Goal: Task Accomplishment & Management: Manage account settings

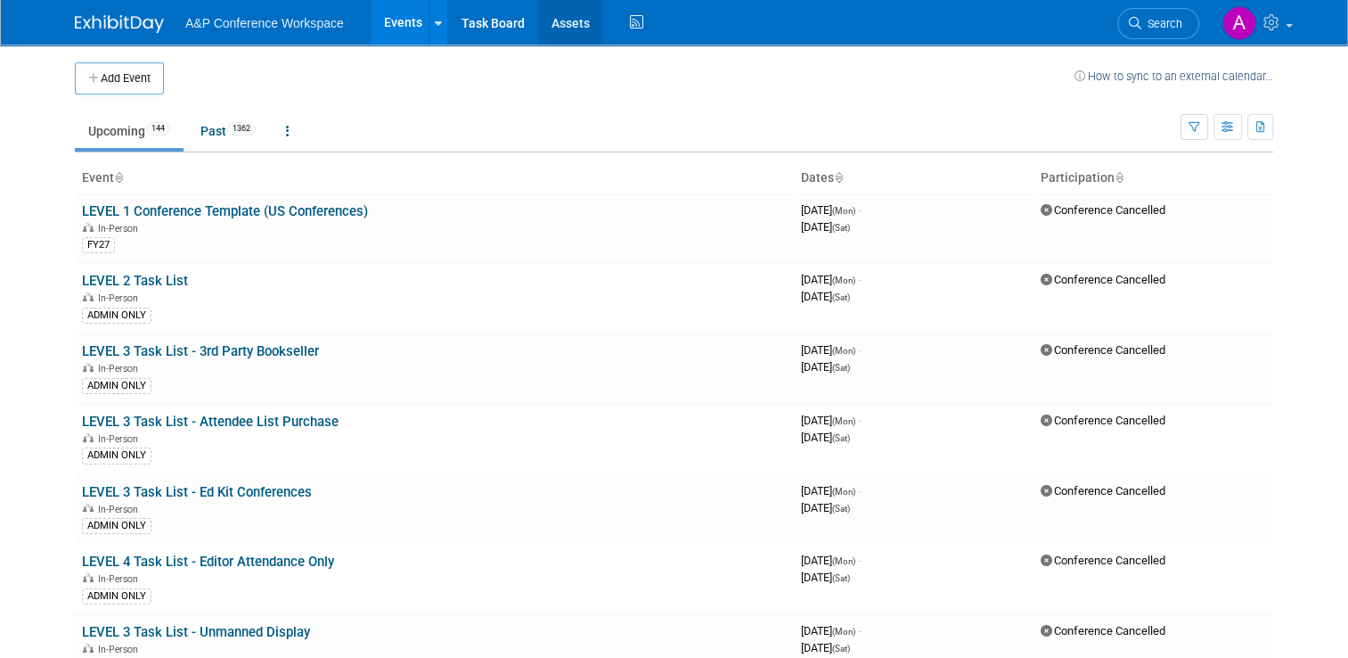
click at [570, 30] on link "Assets" at bounding box center [570, 22] width 65 height 45
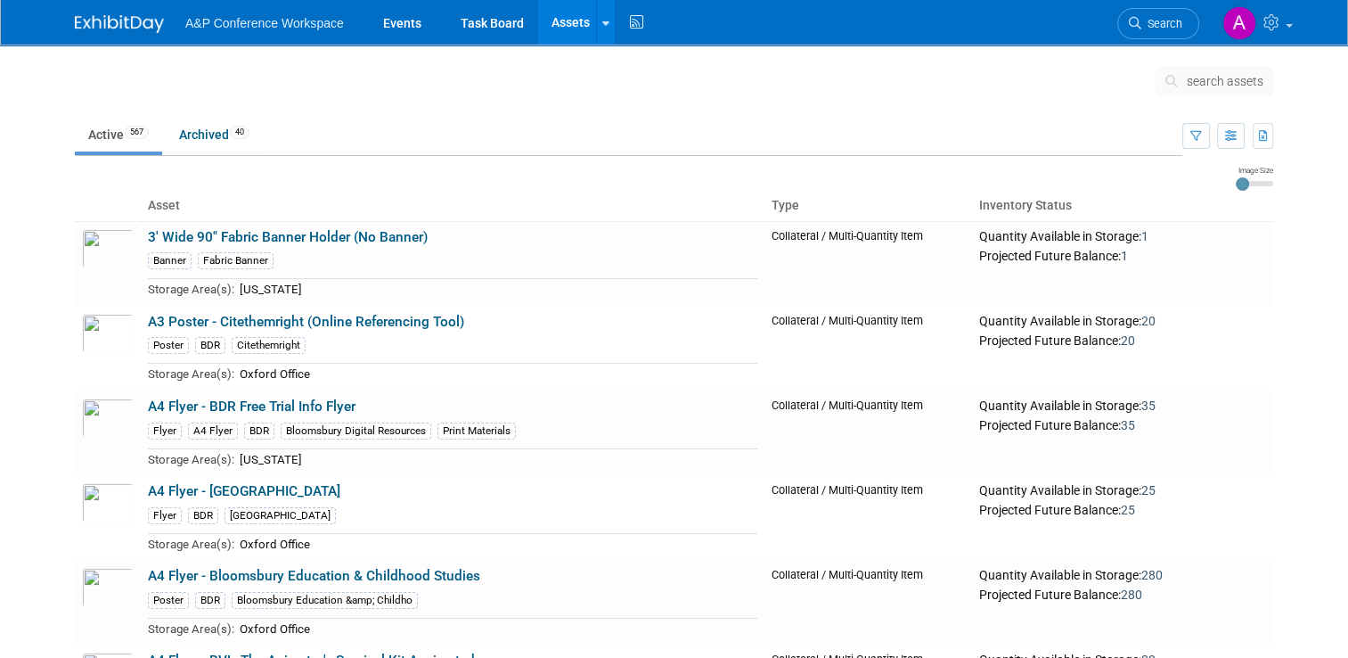
click at [1216, 76] on span "search assets" at bounding box center [1225, 81] width 77 height 14
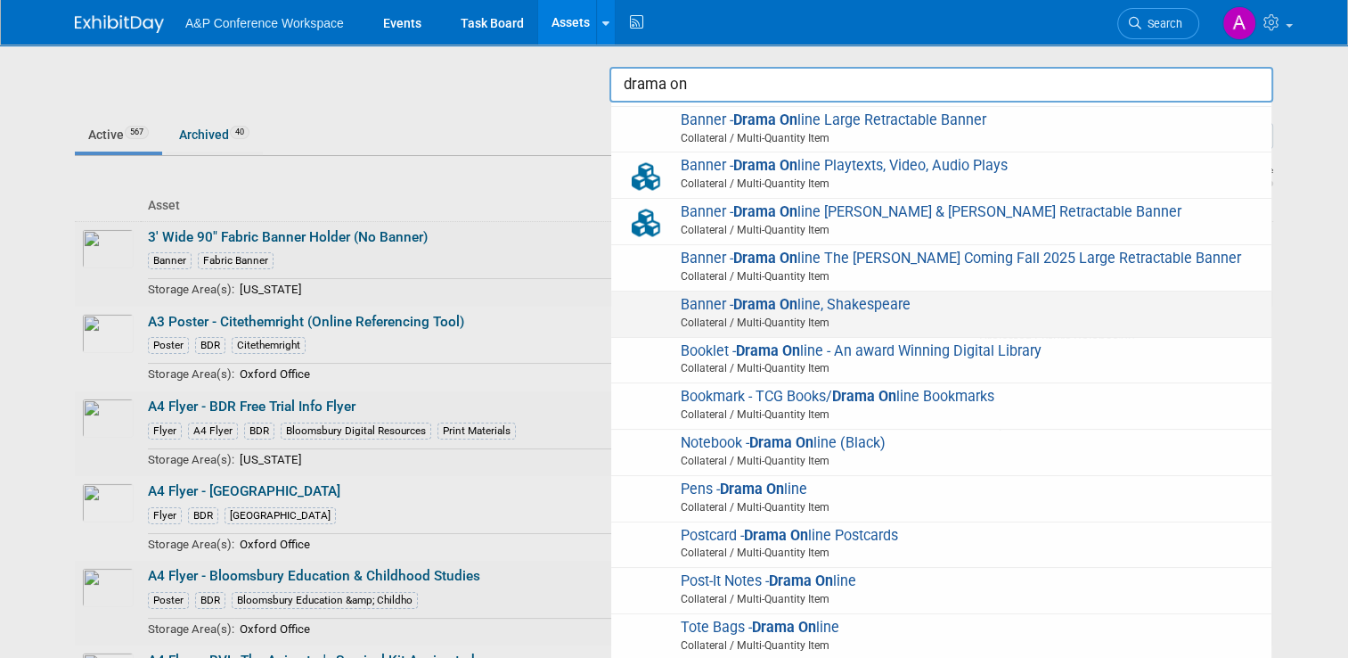
scroll to position [121, 0]
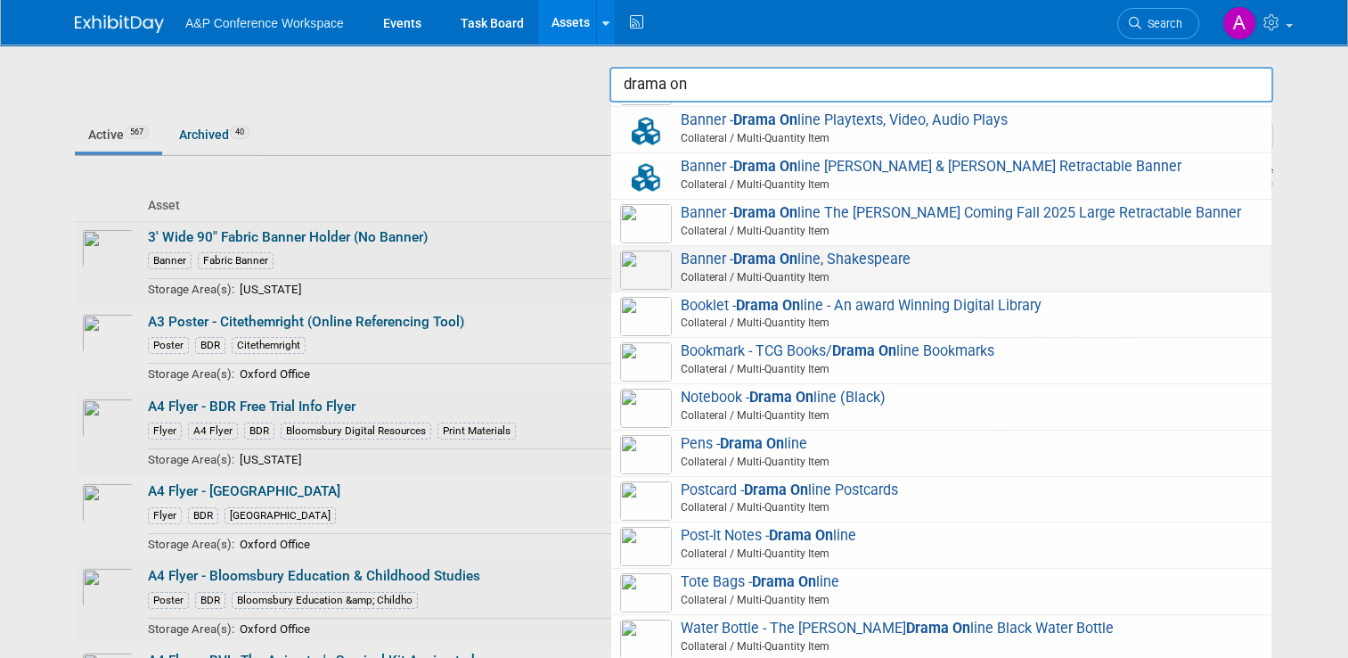
click at [996, 394] on span "Notebook - Drama On line (Black) Collateral / Multi-Quantity Item" at bounding box center [941, 406] width 642 height 37
type input "Notebook - Drama Online (Black)"
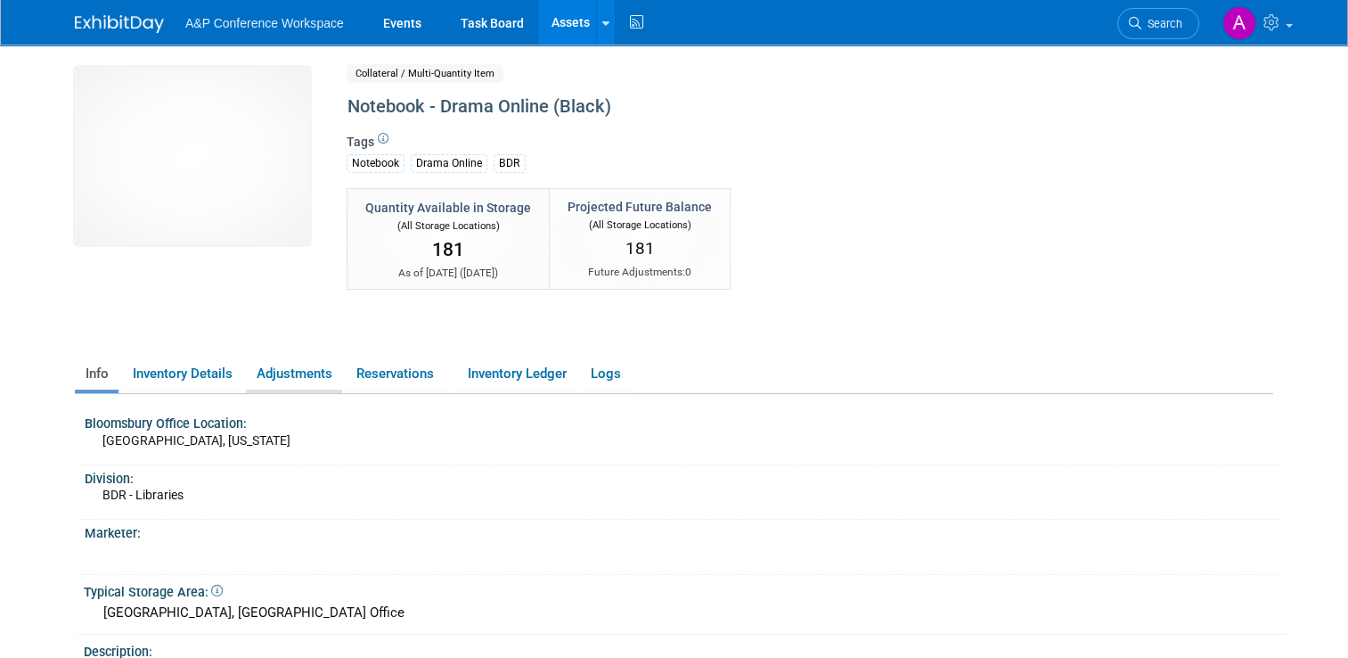
click at [331, 383] on link "Adjustments" at bounding box center [294, 373] width 96 height 31
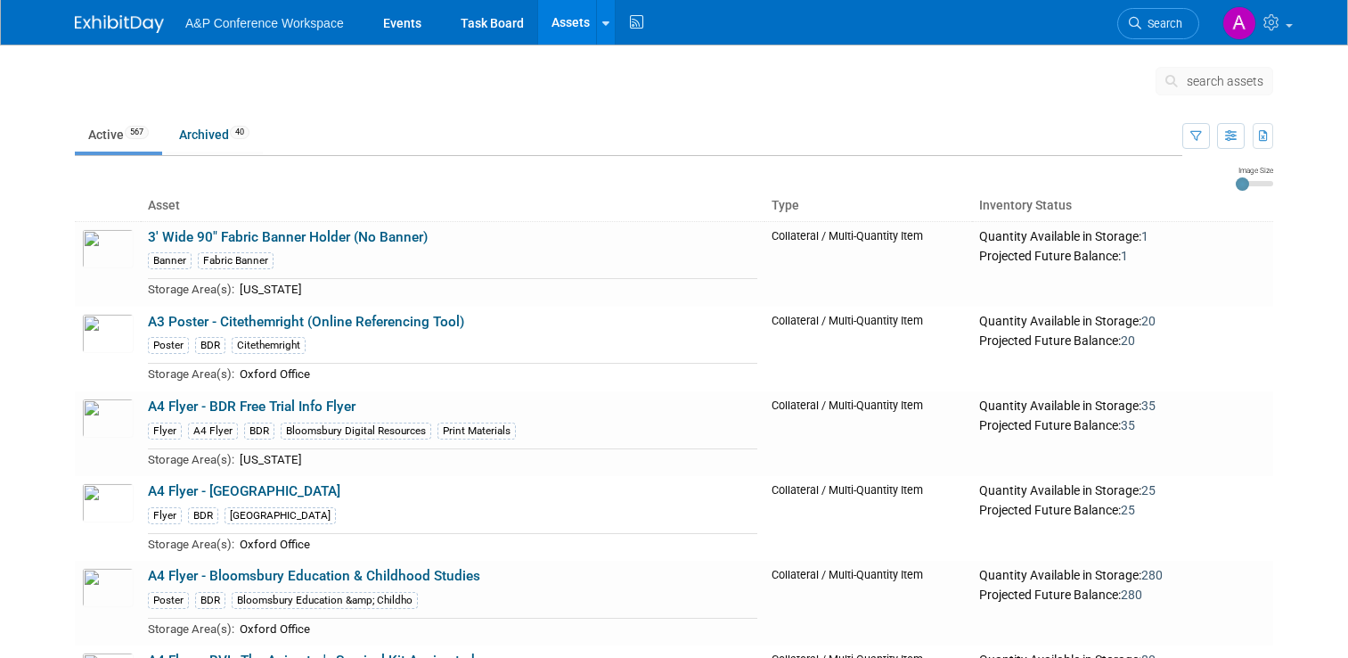
click at [1240, 69] on button "search assets" at bounding box center [1215, 81] width 118 height 29
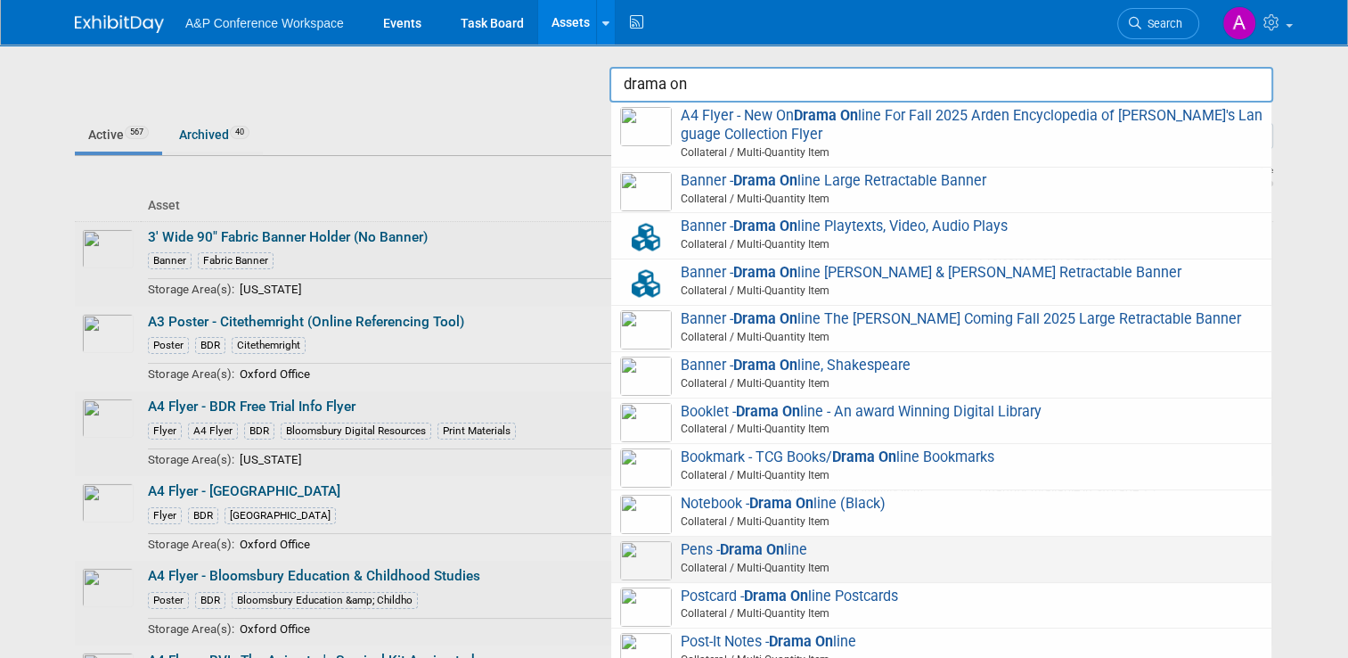
click at [791, 575] on span "Pens - Drama On line Collateral / Multi-Quantity Item" at bounding box center [941, 559] width 642 height 37
type input "Pens - Drama Online"
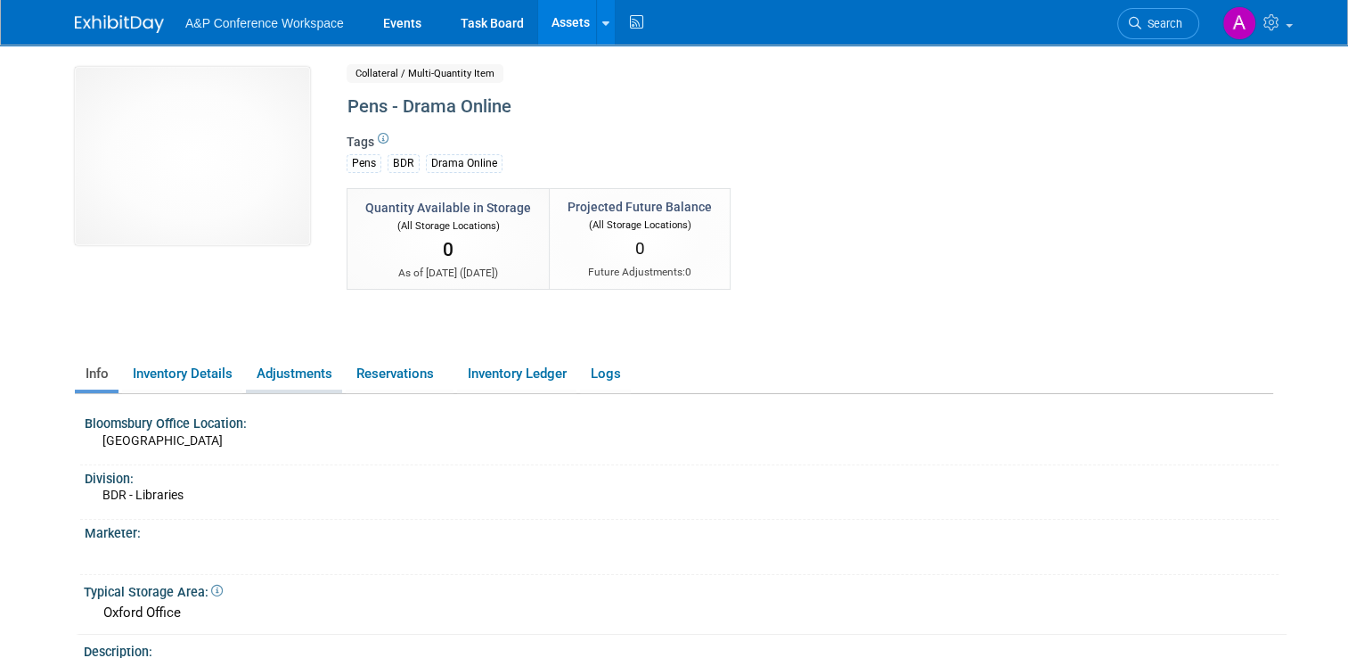
click at [271, 358] on link "Adjustments" at bounding box center [294, 373] width 96 height 31
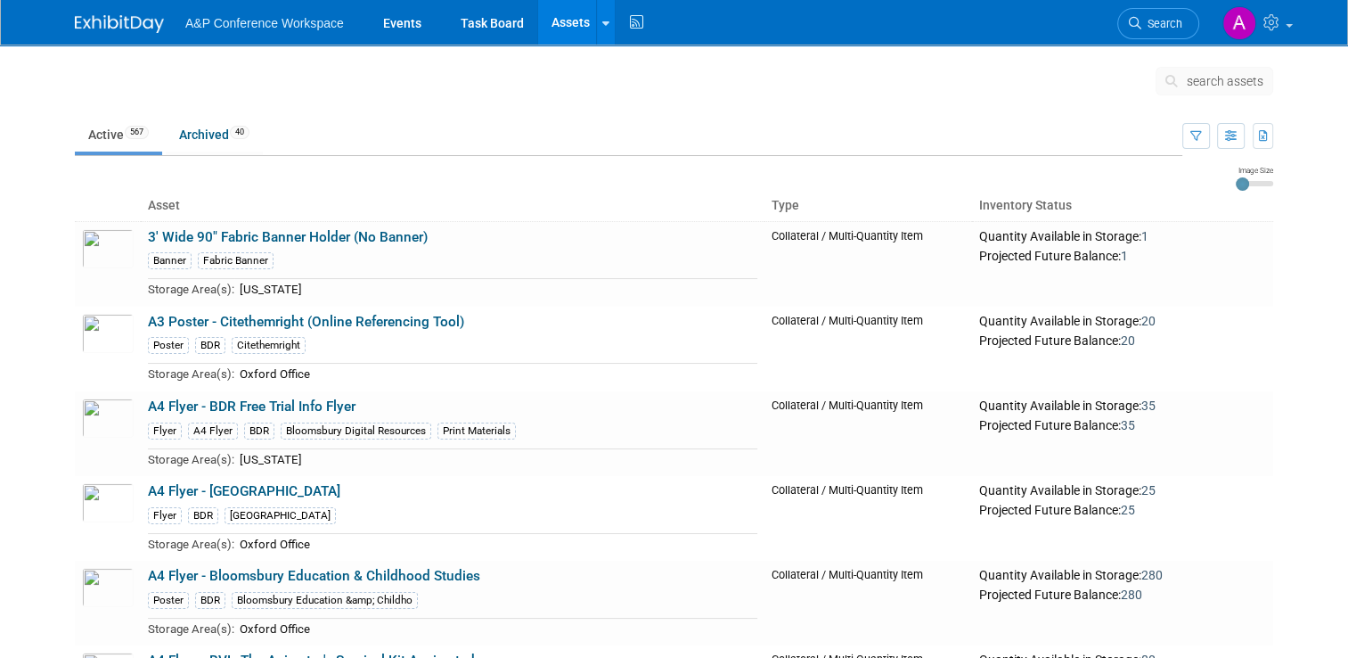
click at [1232, 80] on span "search assets" at bounding box center [1225, 81] width 77 height 14
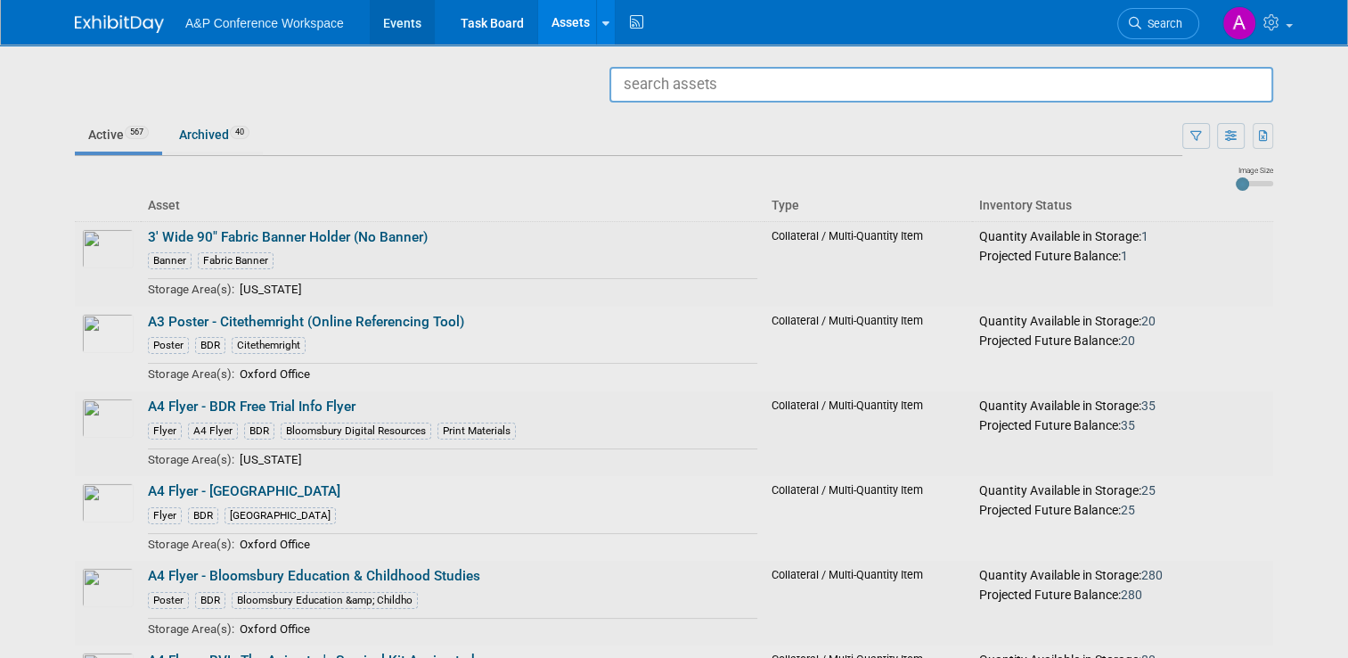
click at [394, 24] on link "Events" at bounding box center [402, 22] width 65 height 45
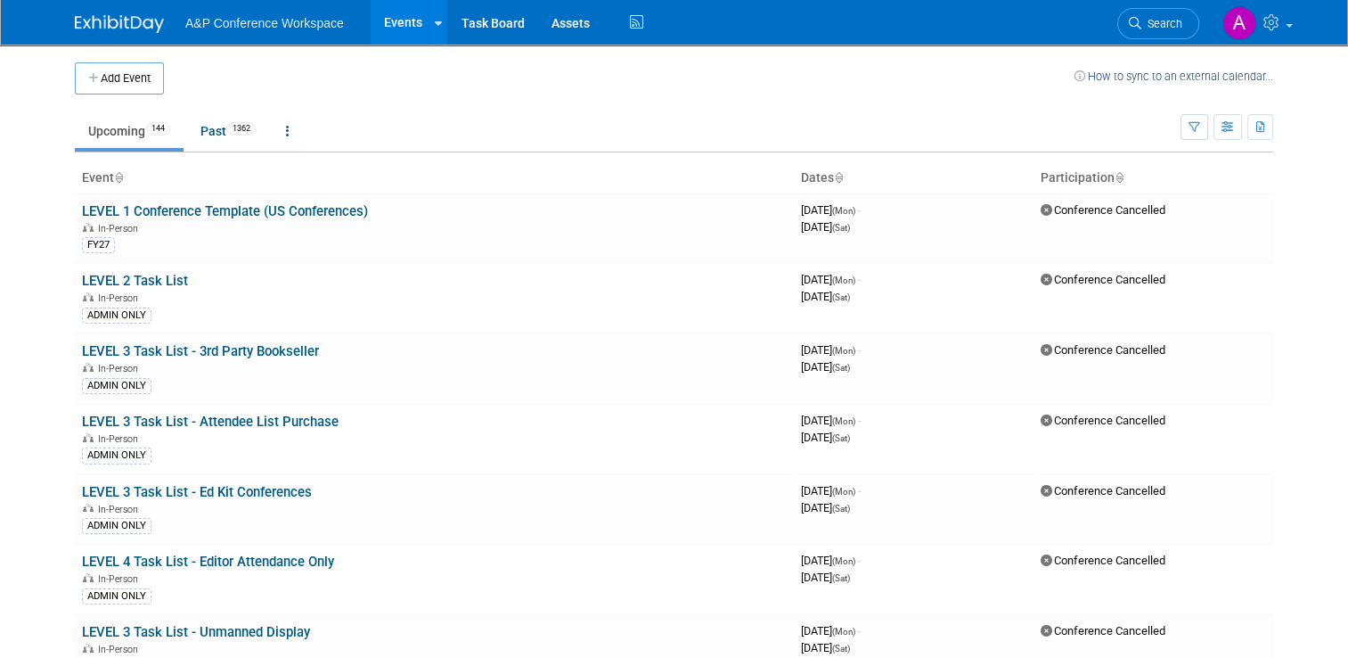
click at [1130, 80] on link "How to sync to an external calendar..." at bounding box center [1174, 75] width 199 height 13
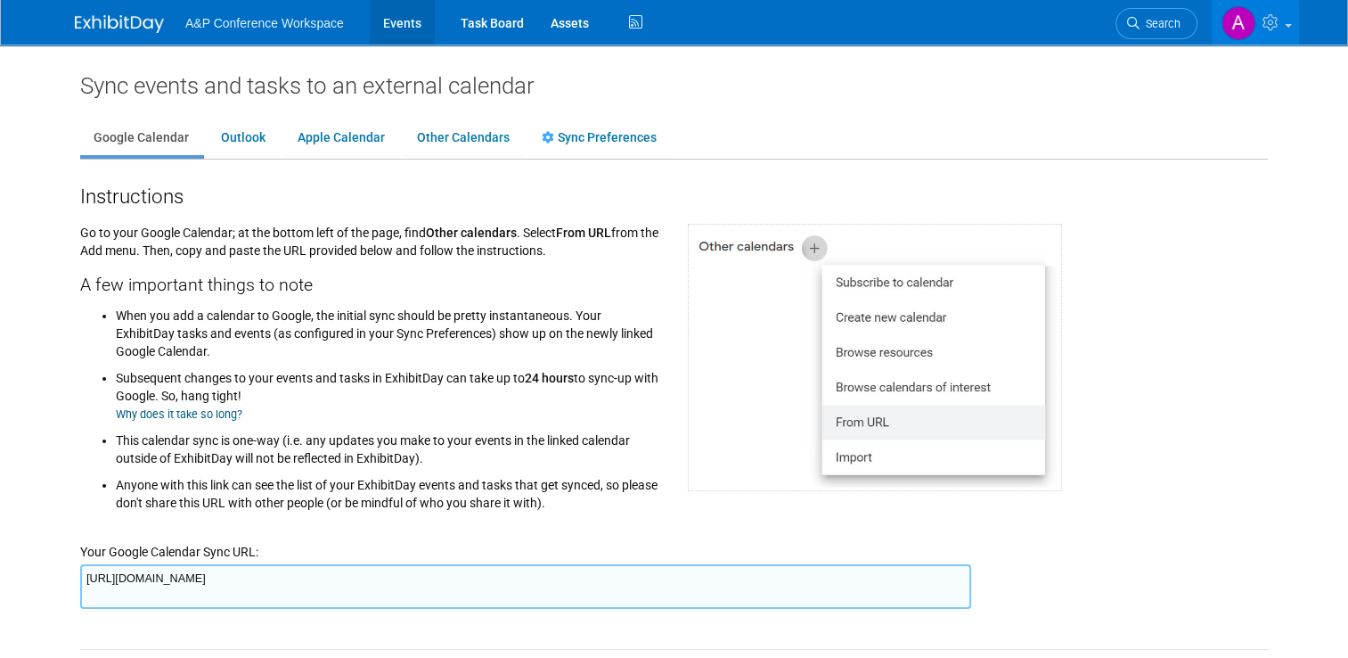
drag, startPoint x: 418, startPoint y: 6, endPoint x: 396, endPoint y: 16, distance: 24.3
click at [419, 6] on link "Events" at bounding box center [402, 22] width 65 height 45
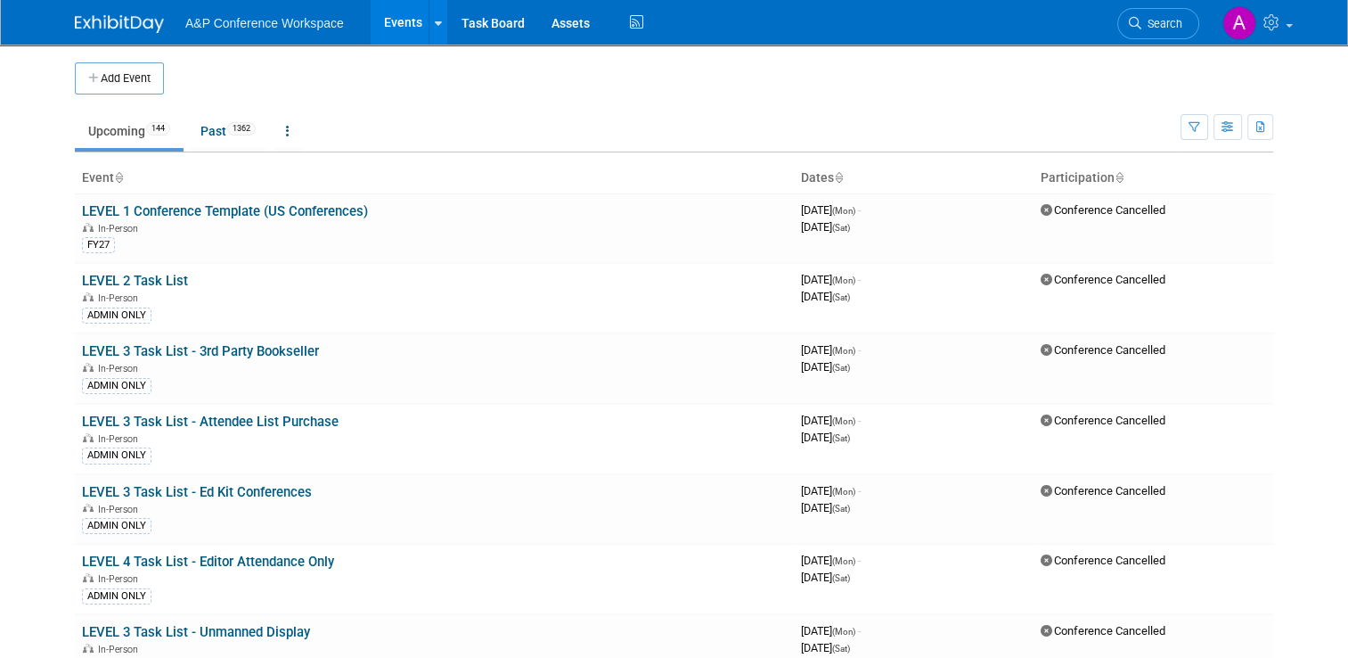
click at [1173, 20] on span "Search" at bounding box center [1161, 23] width 41 height 13
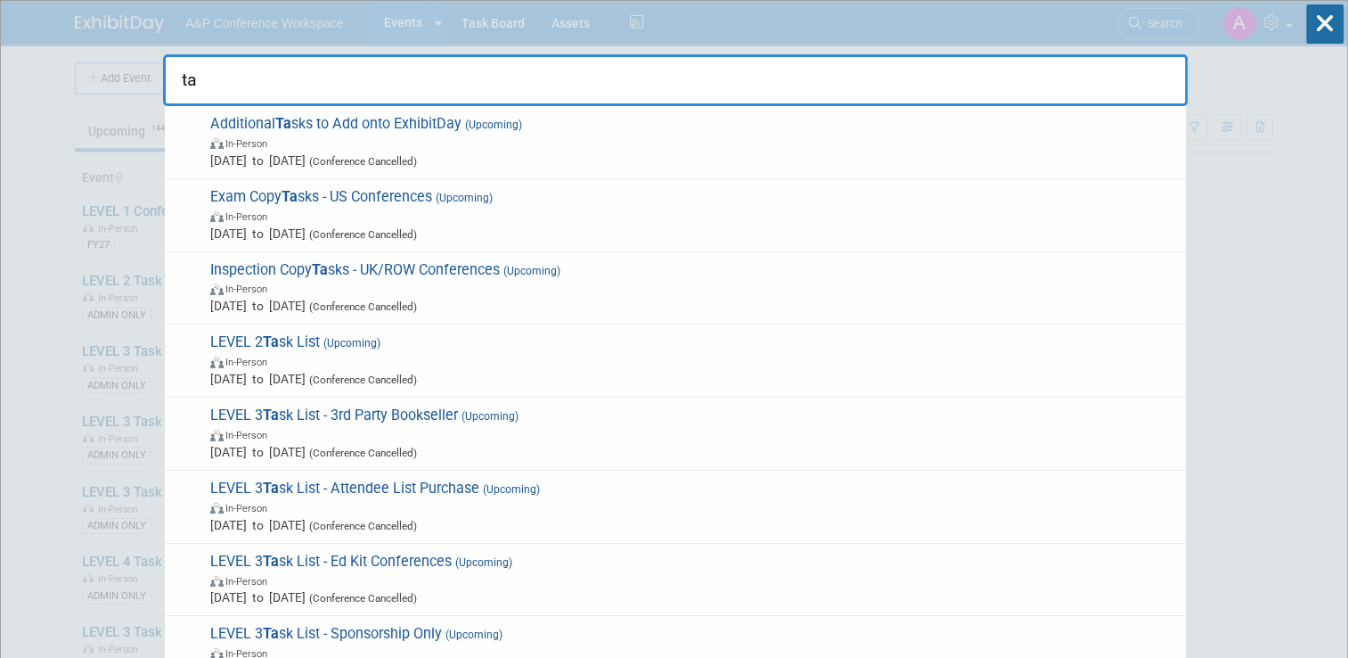
type input "t"
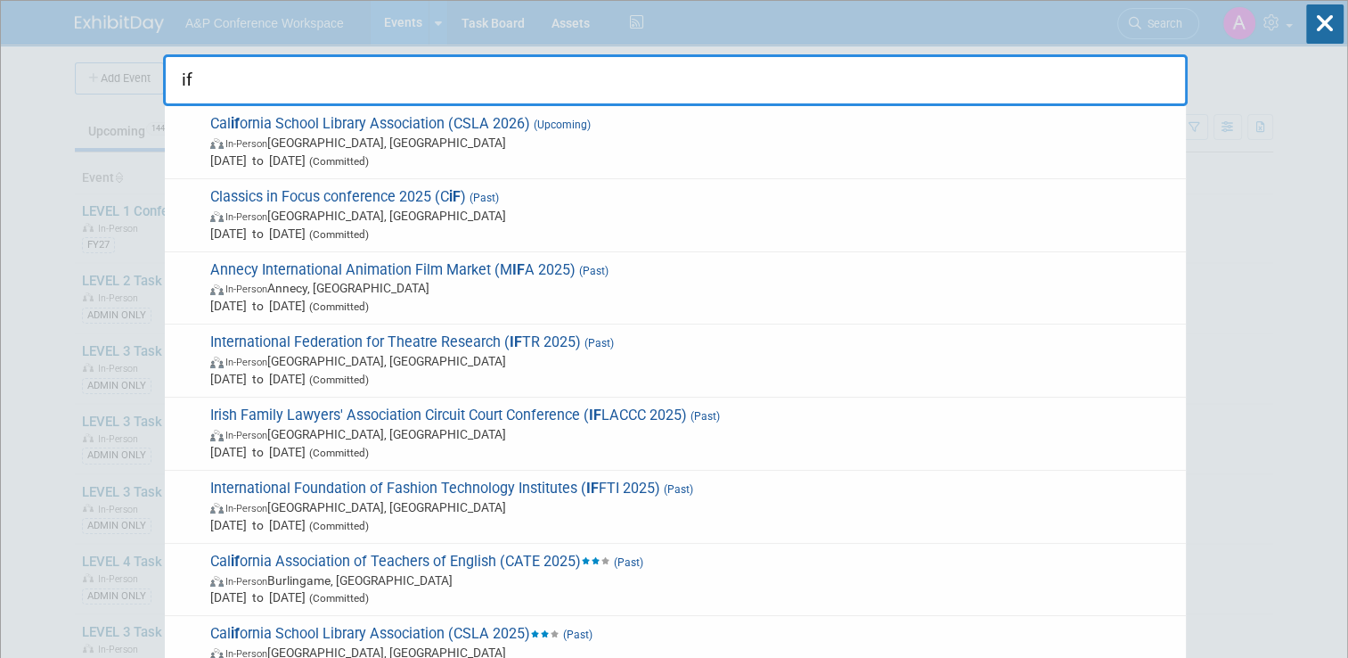
type input "i"
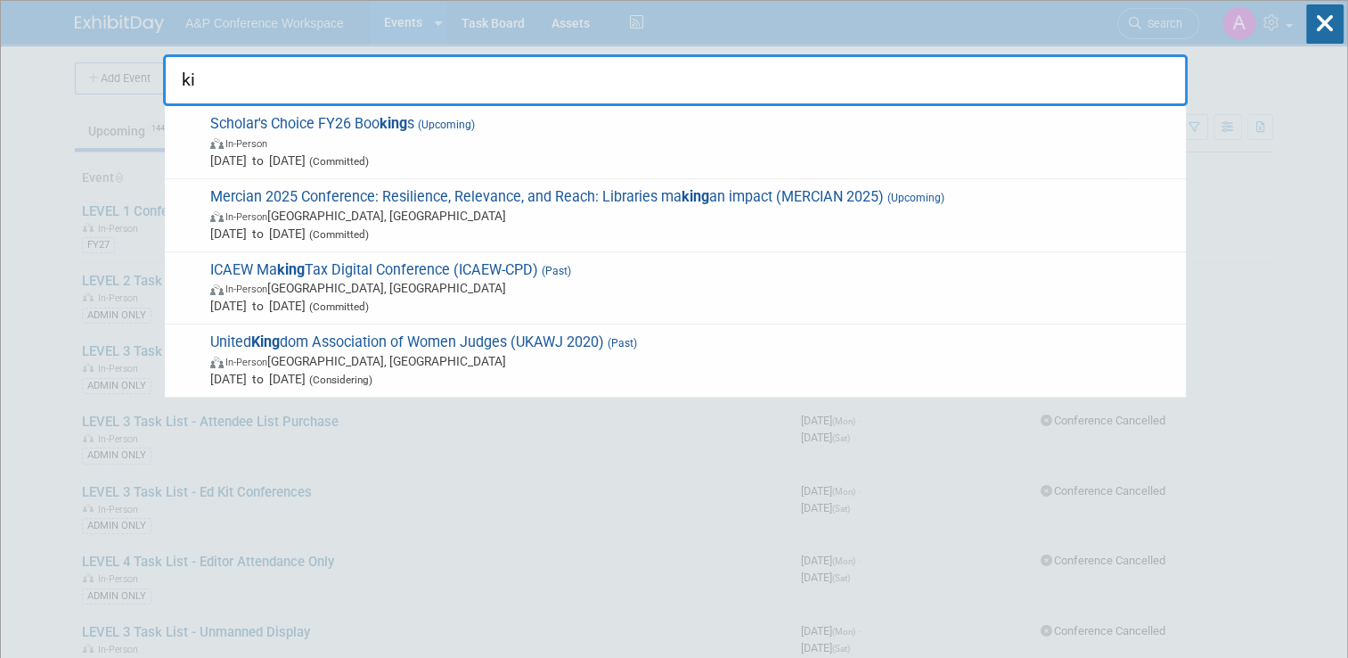
type input "k"
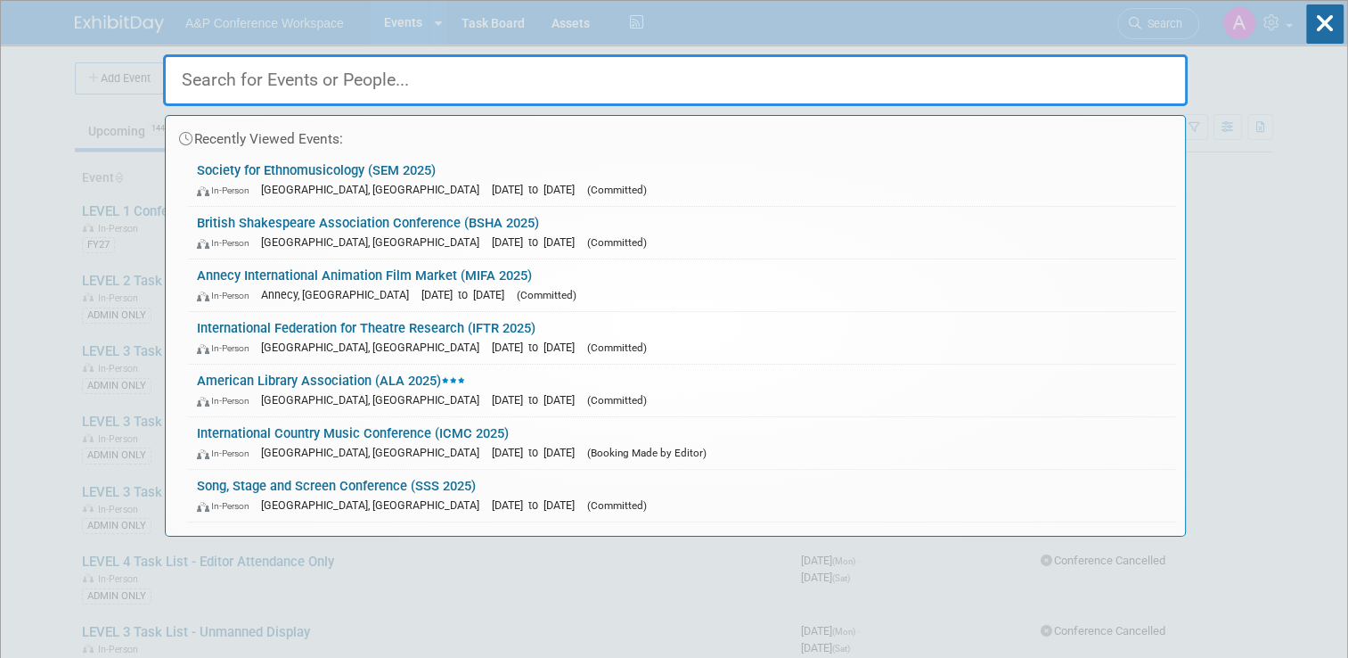
click at [520, 37] on div "Recently Viewed Events: Society for Ethnomusicology (SEM 2025) In-Person Atlant…" at bounding box center [675, 268] width 1025 height 535
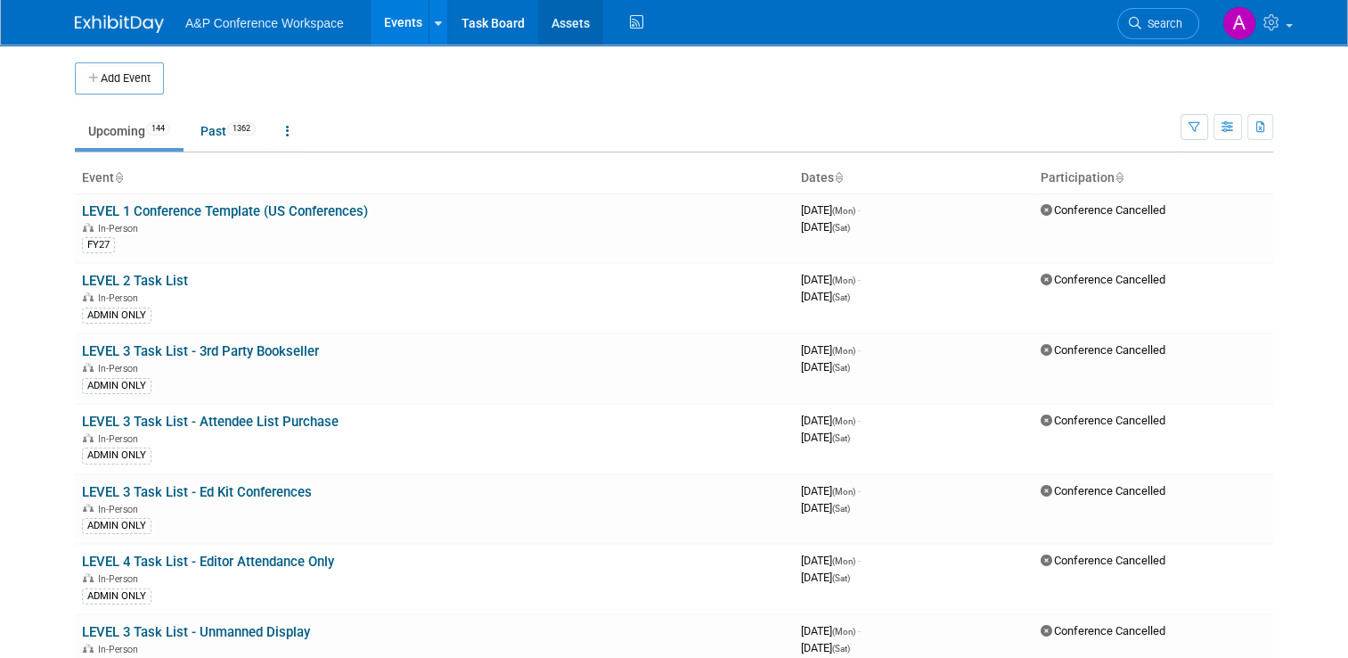
click at [543, 13] on link "Assets" at bounding box center [570, 22] width 65 height 45
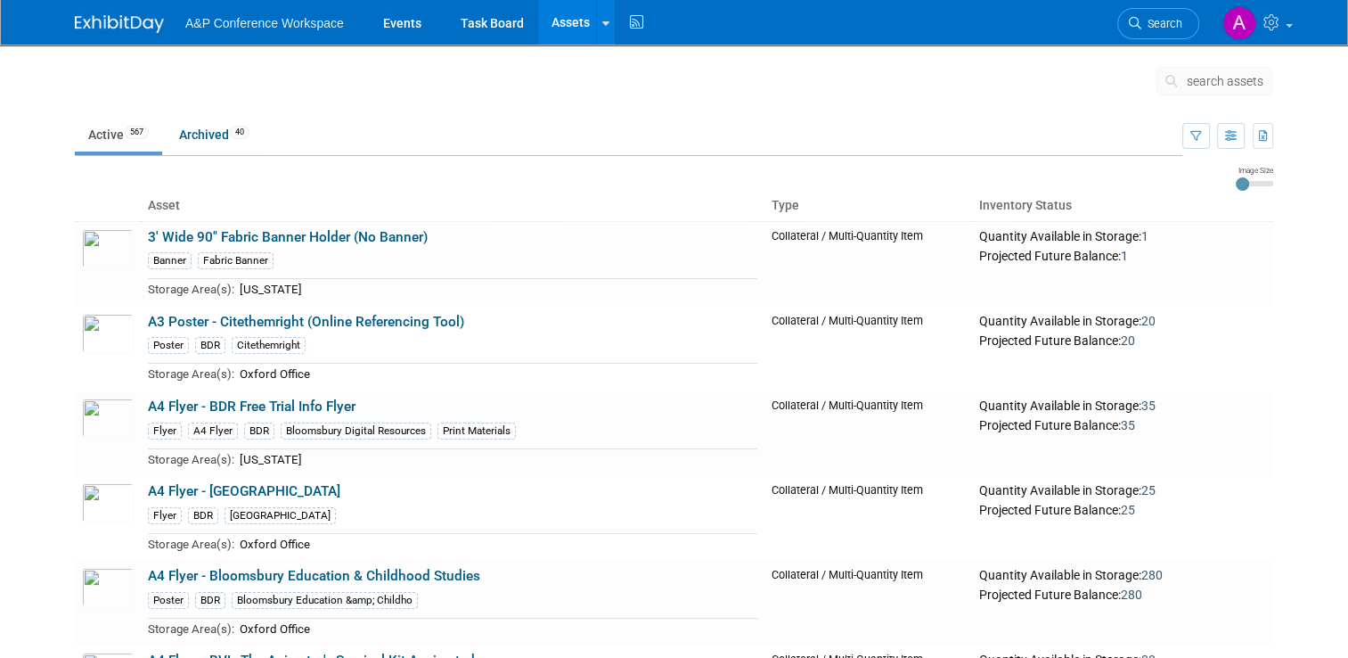
click at [1252, 82] on span "search assets" at bounding box center [1225, 81] width 77 height 14
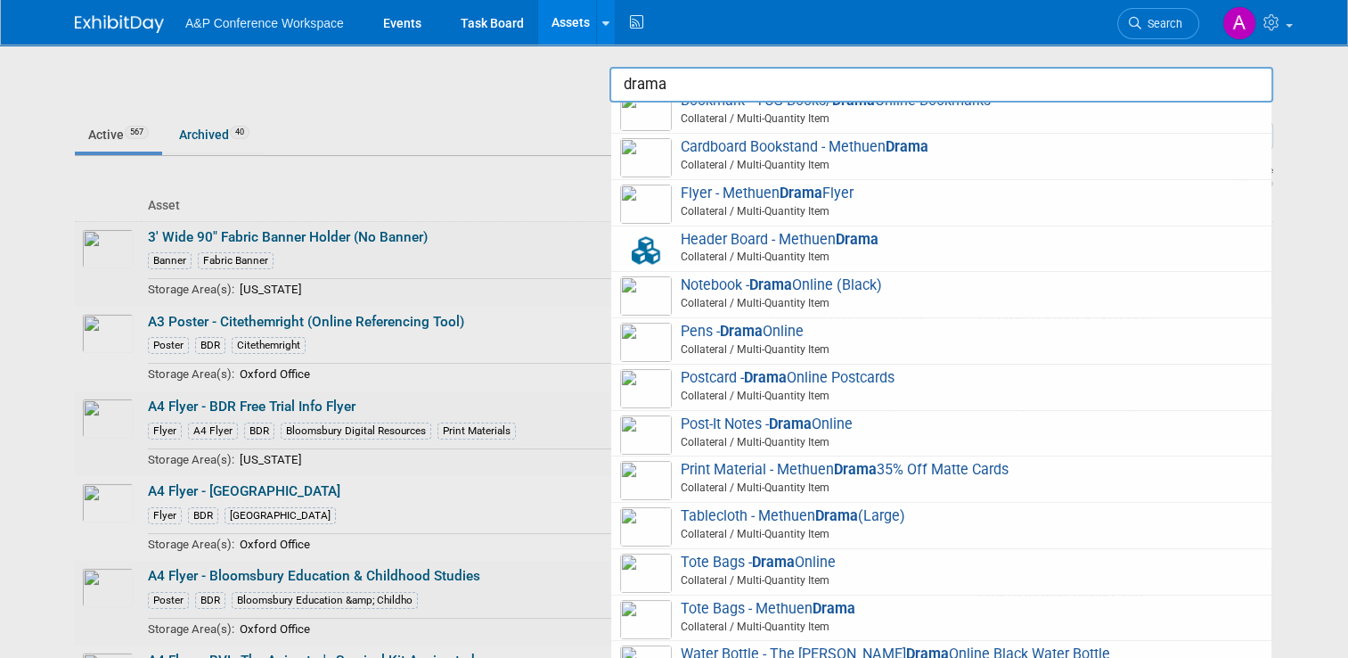
scroll to position [396, 0]
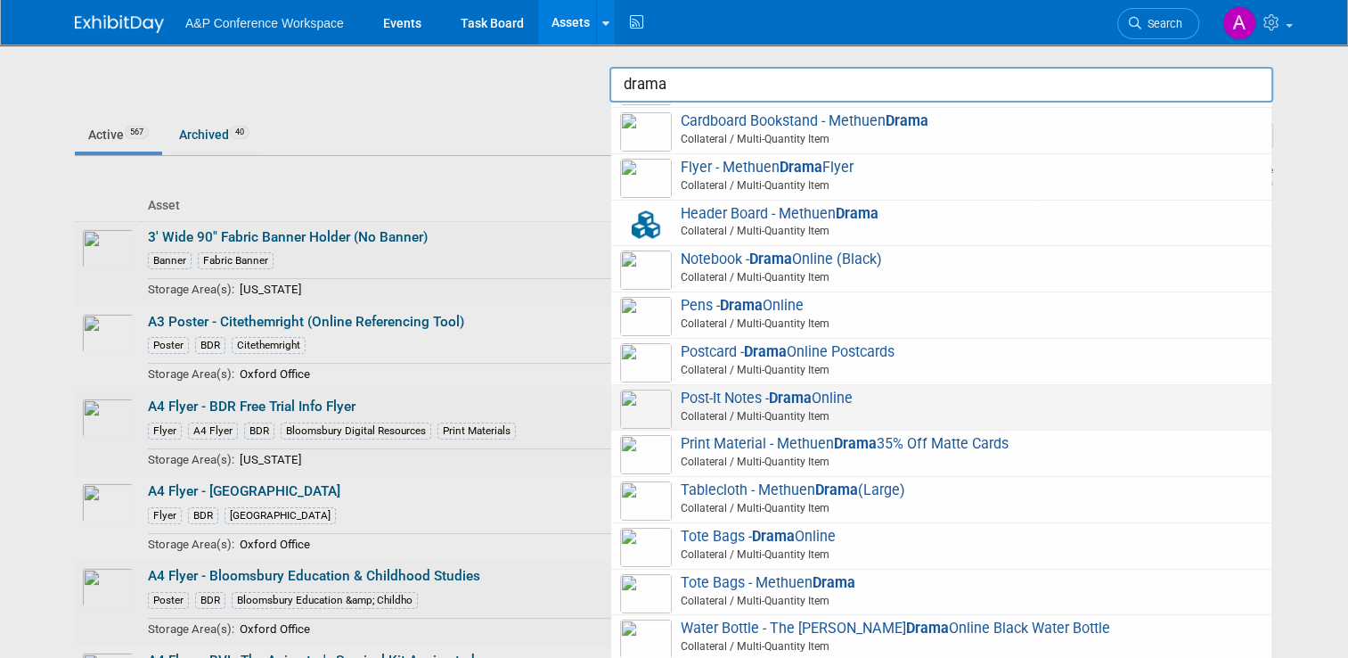
click at [734, 405] on span "Post-It Notes - Drama Online Collateral / Multi-Quantity Item" at bounding box center [941, 407] width 642 height 37
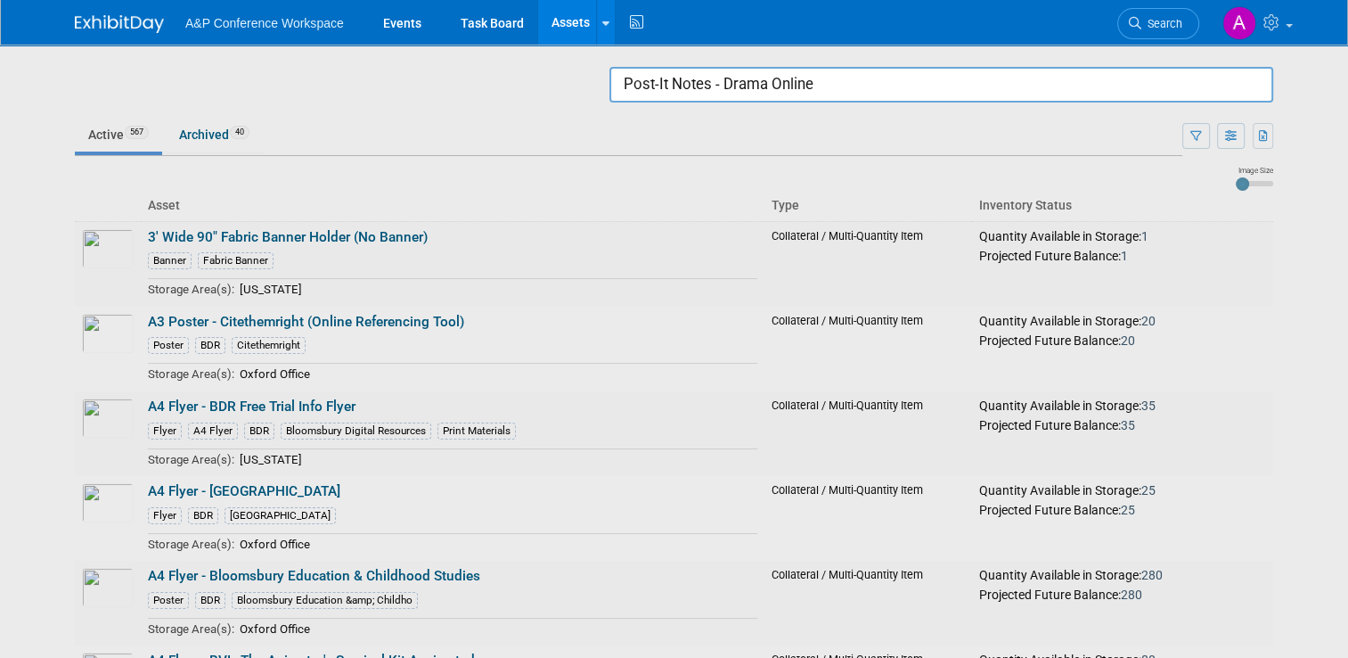
drag, startPoint x: 890, startPoint y: 72, endPoint x: 542, endPoint y: 78, distance: 348.4
click at [542, 78] on body "A&P Conference Workspace Events Task Board Assets Search Assets Storage Locatio…" at bounding box center [674, 329] width 1348 height 658
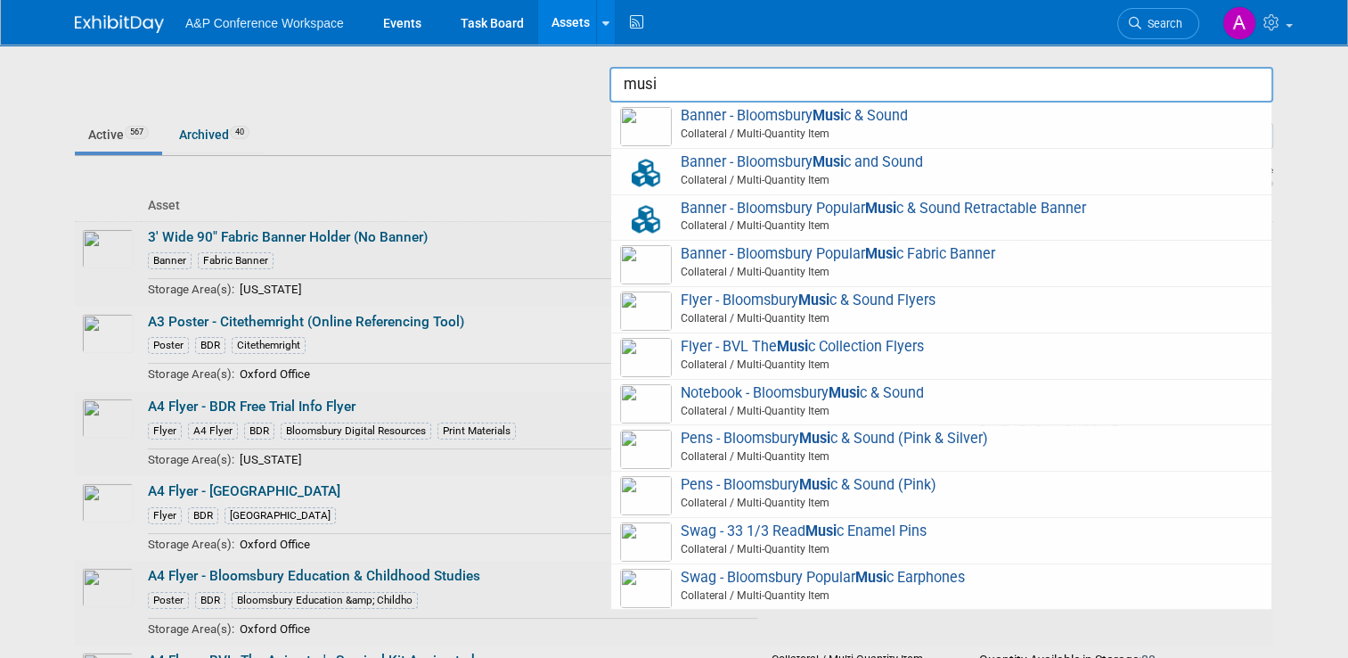
type input "music"
drag, startPoint x: 682, startPoint y: 81, endPoint x: 586, endPoint y: 80, distance: 96.2
click at [586, 80] on body "A&P Conference Workspace Events Task Board Assets Search Assets Storage Locatio…" at bounding box center [674, 329] width 1348 height 658
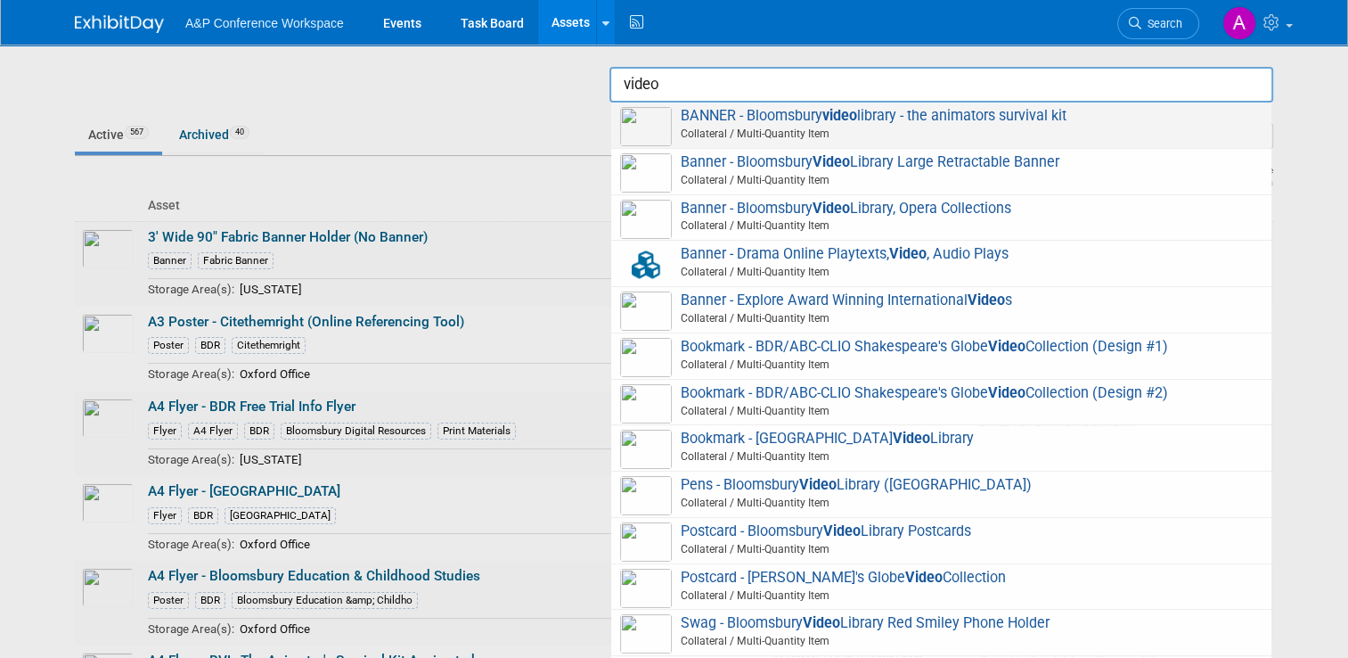
click at [736, 113] on span "BANNER - Bloomsbury video library - the animators survival kit Collateral / Mul…" at bounding box center [941, 125] width 642 height 37
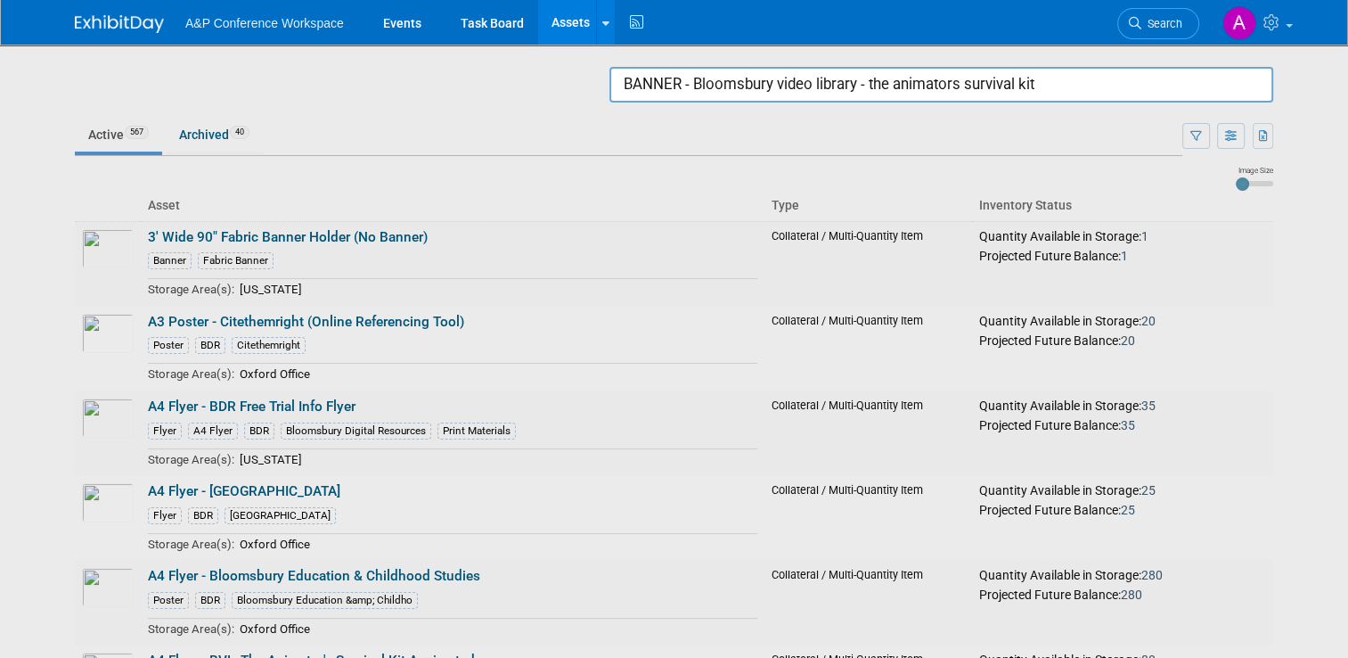
drag, startPoint x: 1101, startPoint y: 86, endPoint x: 411, endPoint y: 110, distance: 691.0
click at [411, 110] on body "A&P Conference Workspace Events Task Board Assets Search Assets Storage Locatio…" at bounding box center [674, 329] width 1348 height 658
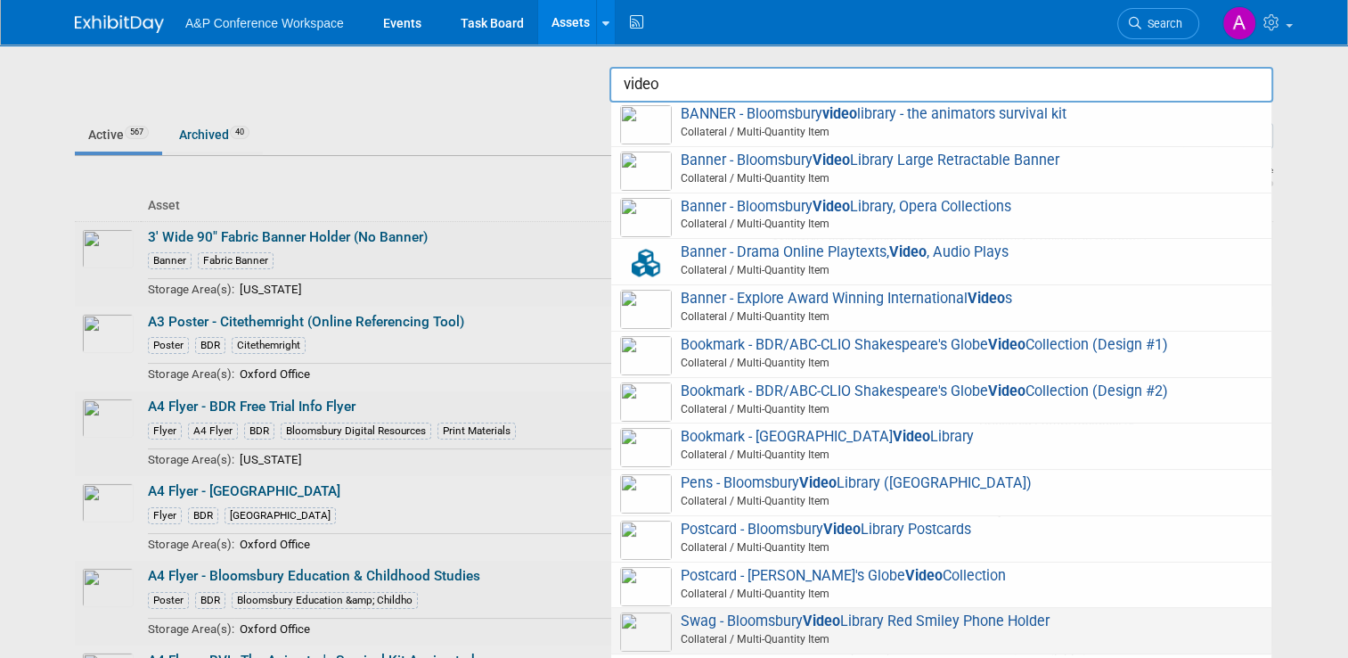
scroll to position [0, 0]
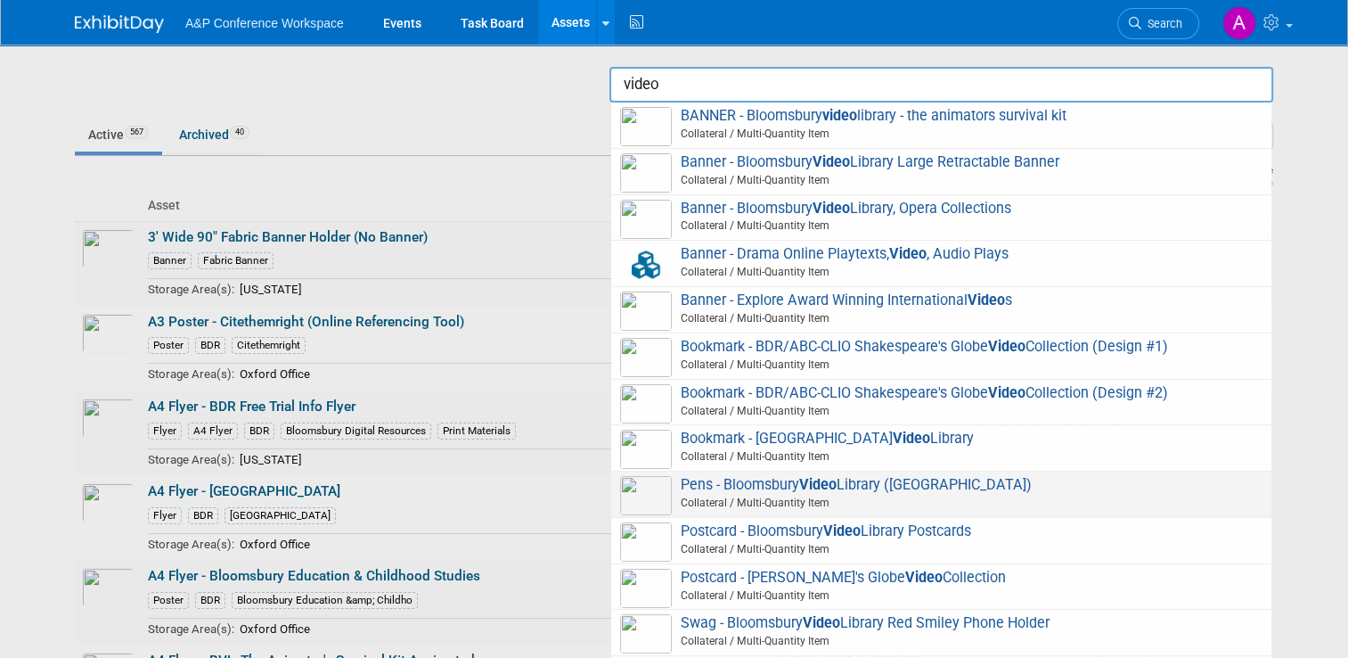
click at [839, 500] on span "Collateral / Multi-Quantity Item" at bounding box center [943, 502] width 637 height 16
type input "Pens - Bloomsbury Video Library (Burgundy)"
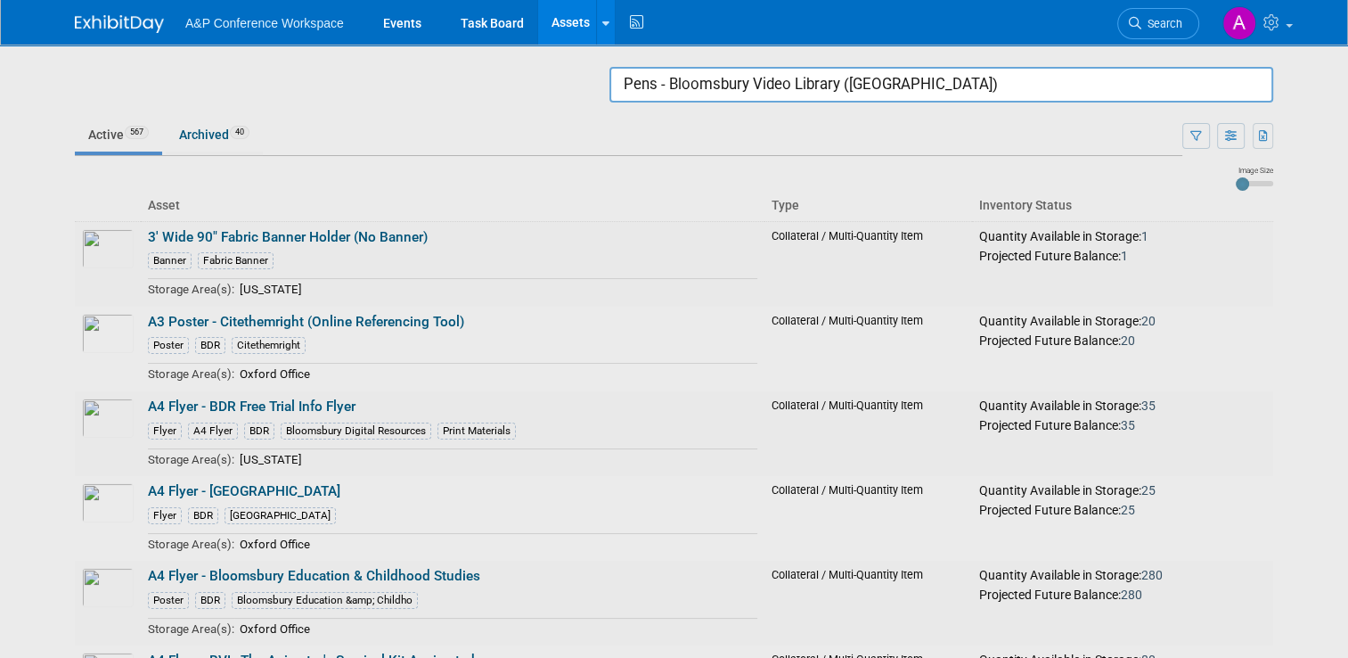
drag, startPoint x: 940, startPoint y: 72, endPoint x: 514, endPoint y: 72, distance: 425.9
click at [514, 72] on body "A&P Conference Workspace Events Task Board Assets Search Assets Storage Locatio…" at bounding box center [674, 329] width 1348 height 658
click at [674, 48] on div at bounding box center [674, 329] width 0 height 658
click at [396, 26] on link "Events" at bounding box center [402, 22] width 65 height 45
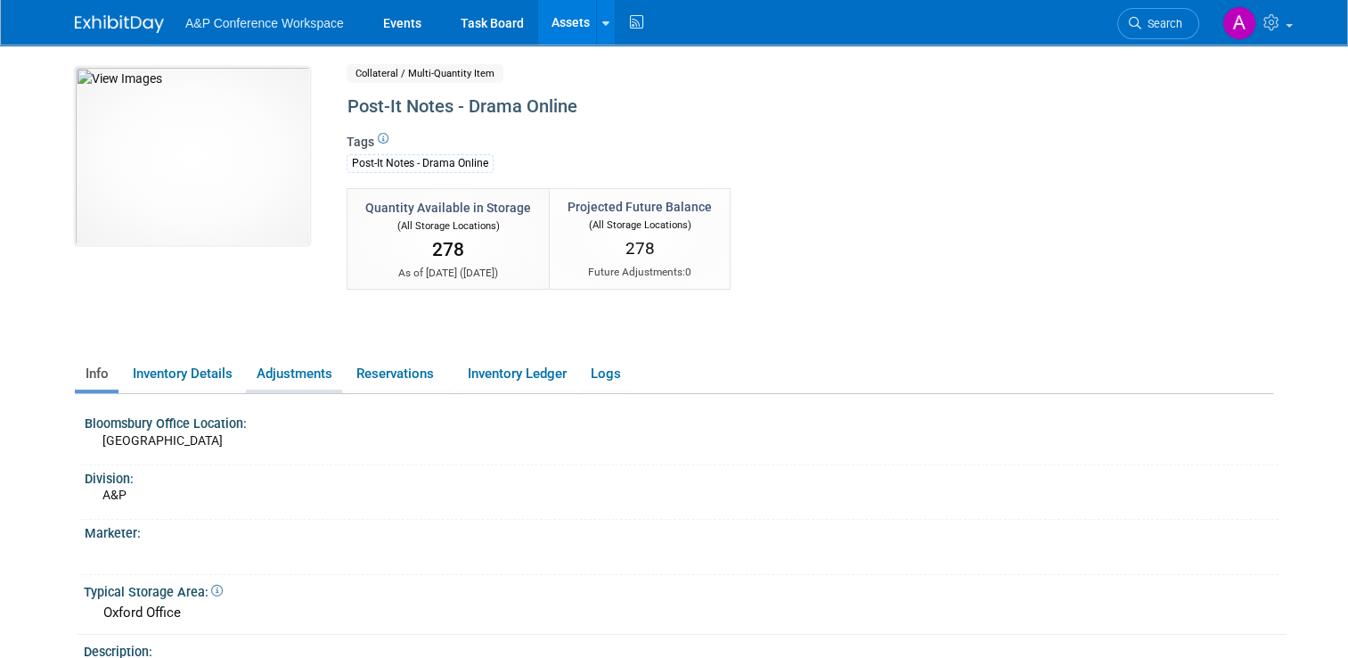
click at [272, 359] on link "Adjustments" at bounding box center [294, 373] width 96 height 31
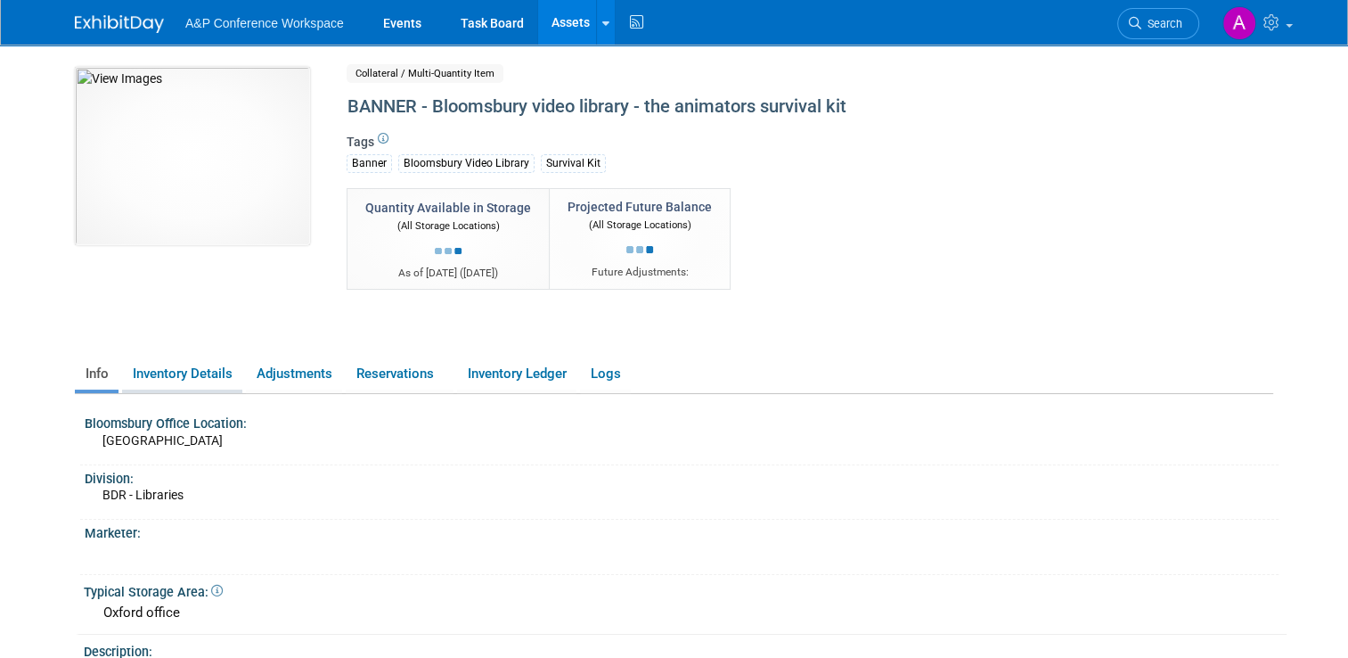
click at [200, 380] on link "Inventory Details" at bounding box center [182, 373] width 120 height 31
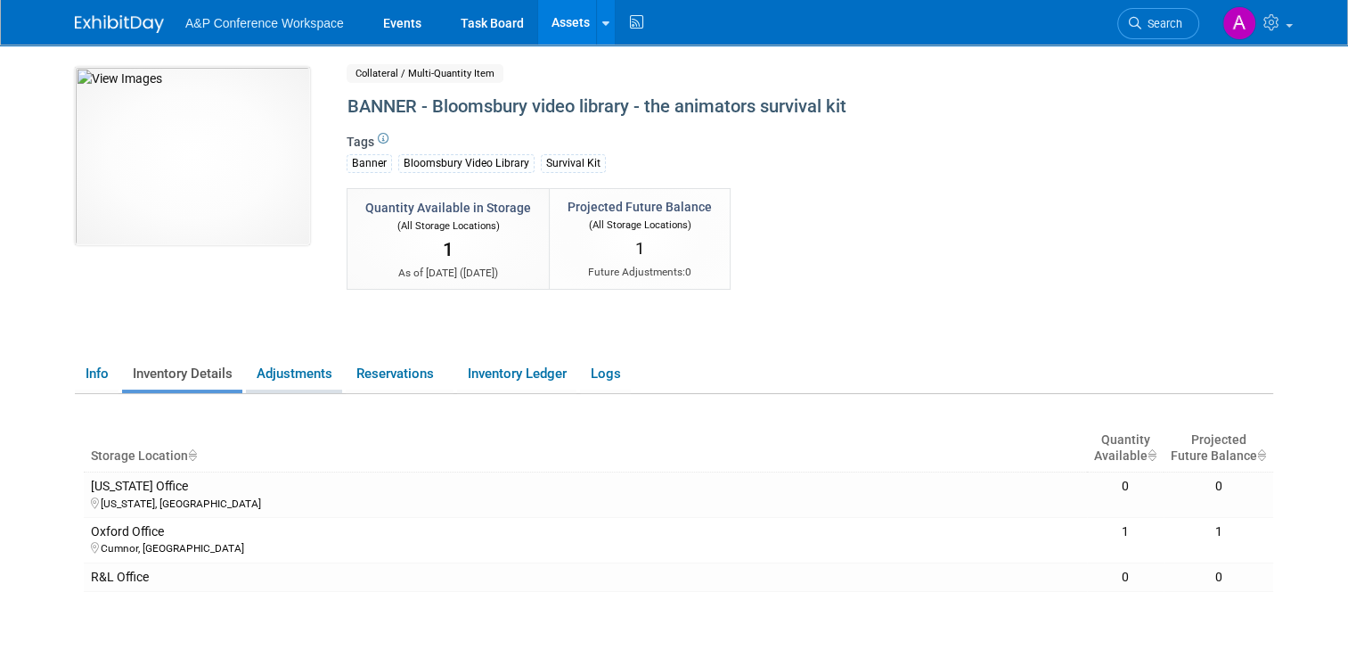
click at [278, 369] on link "Adjustments" at bounding box center [294, 373] width 96 height 31
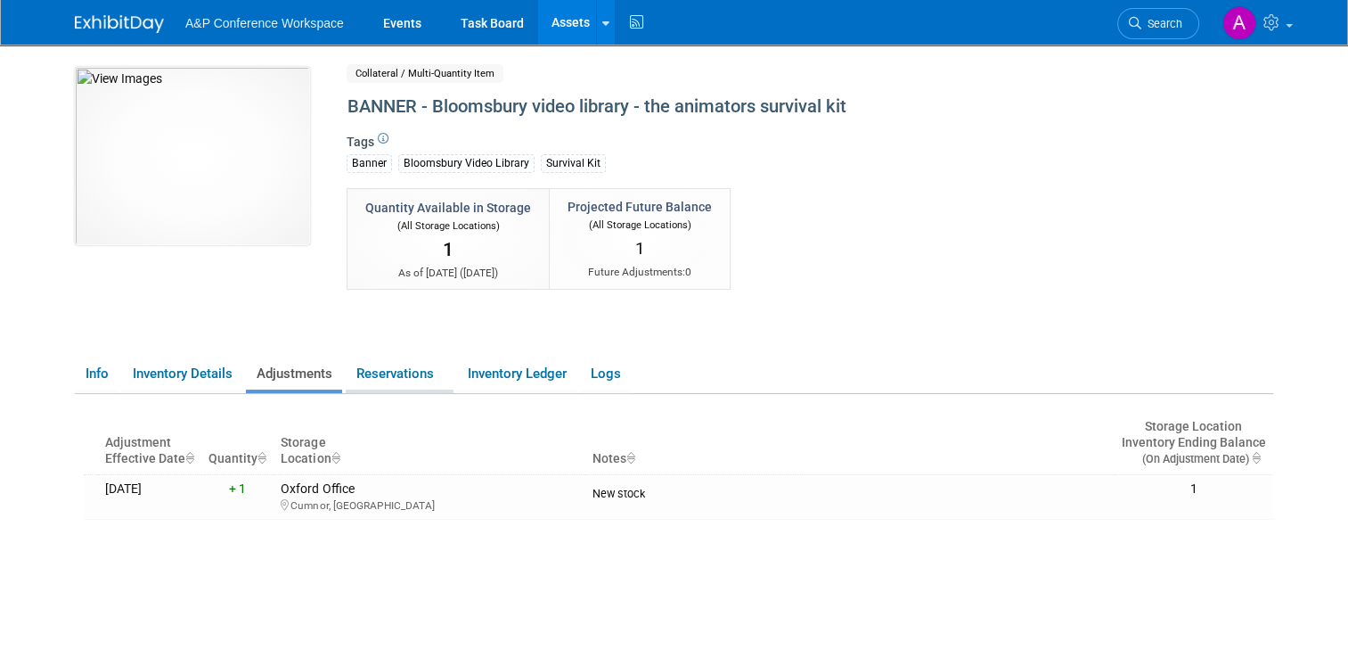
click at [414, 364] on link "Reservations" at bounding box center [400, 373] width 108 height 31
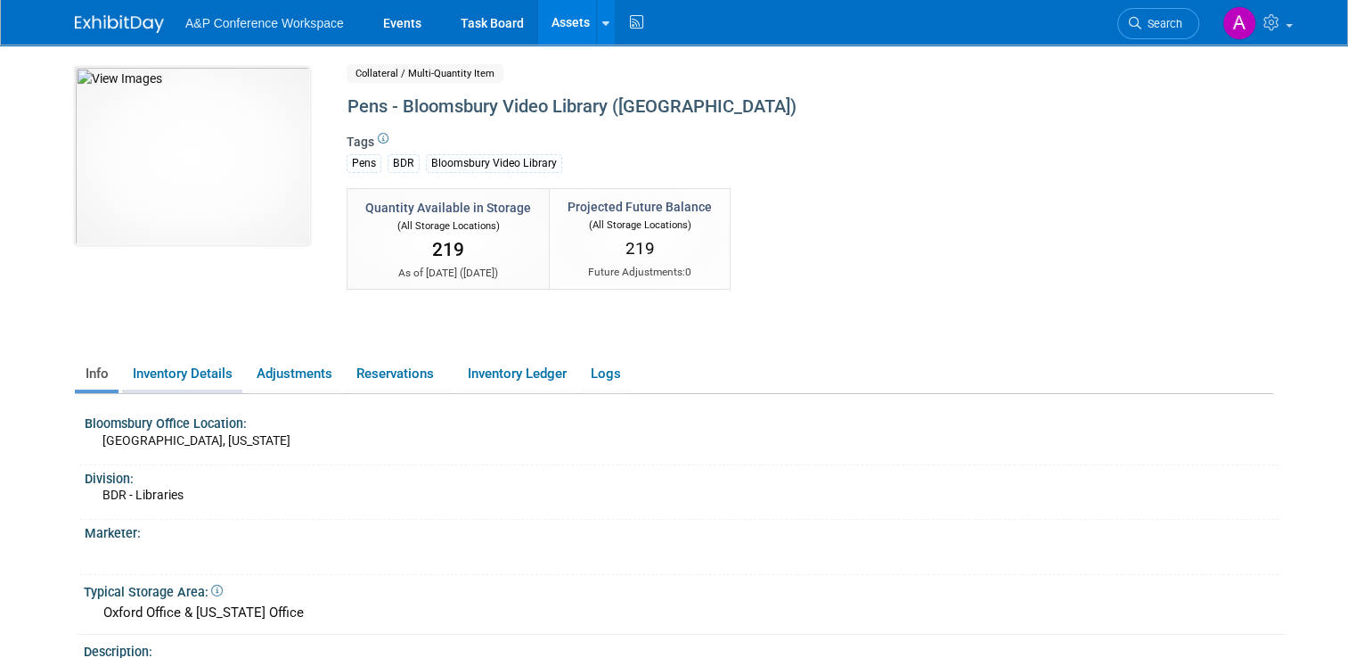
click at [203, 372] on link "Inventory Details" at bounding box center [182, 373] width 120 height 31
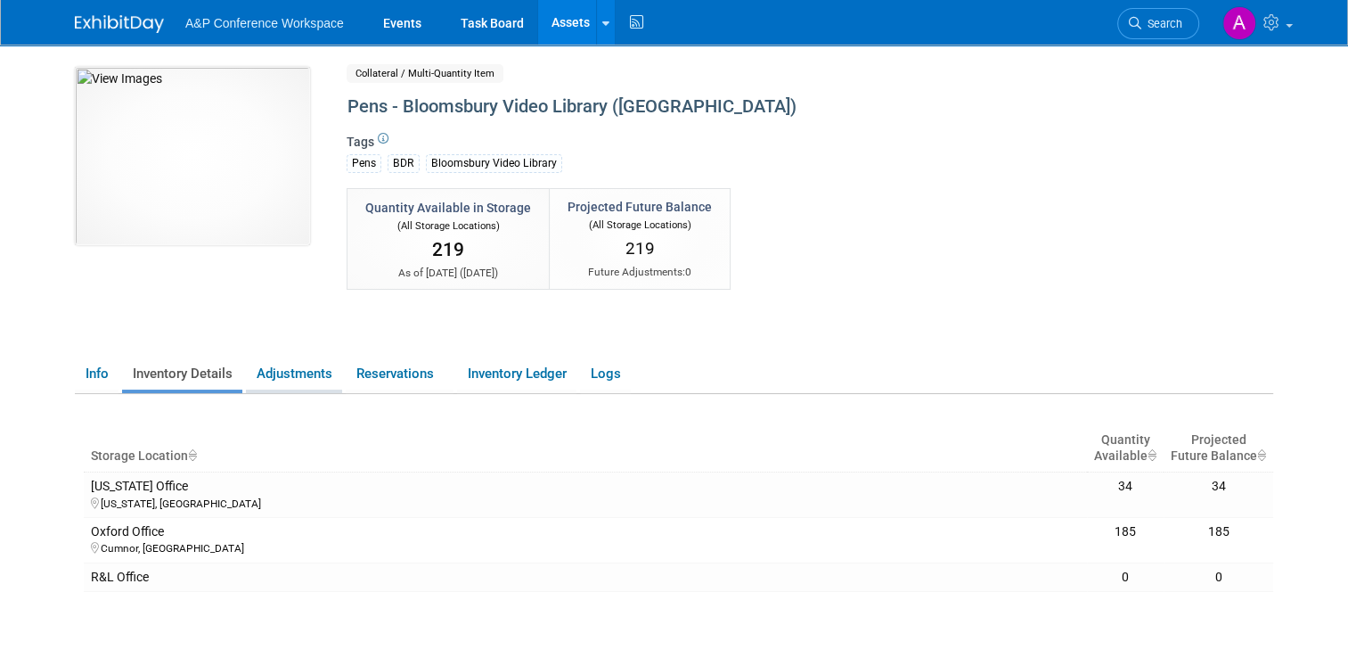
click at [316, 389] on li "Adjustments" at bounding box center [294, 375] width 96 height 35
click at [311, 379] on link "Adjustments" at bounding box center [294, 373] width 96 height 31
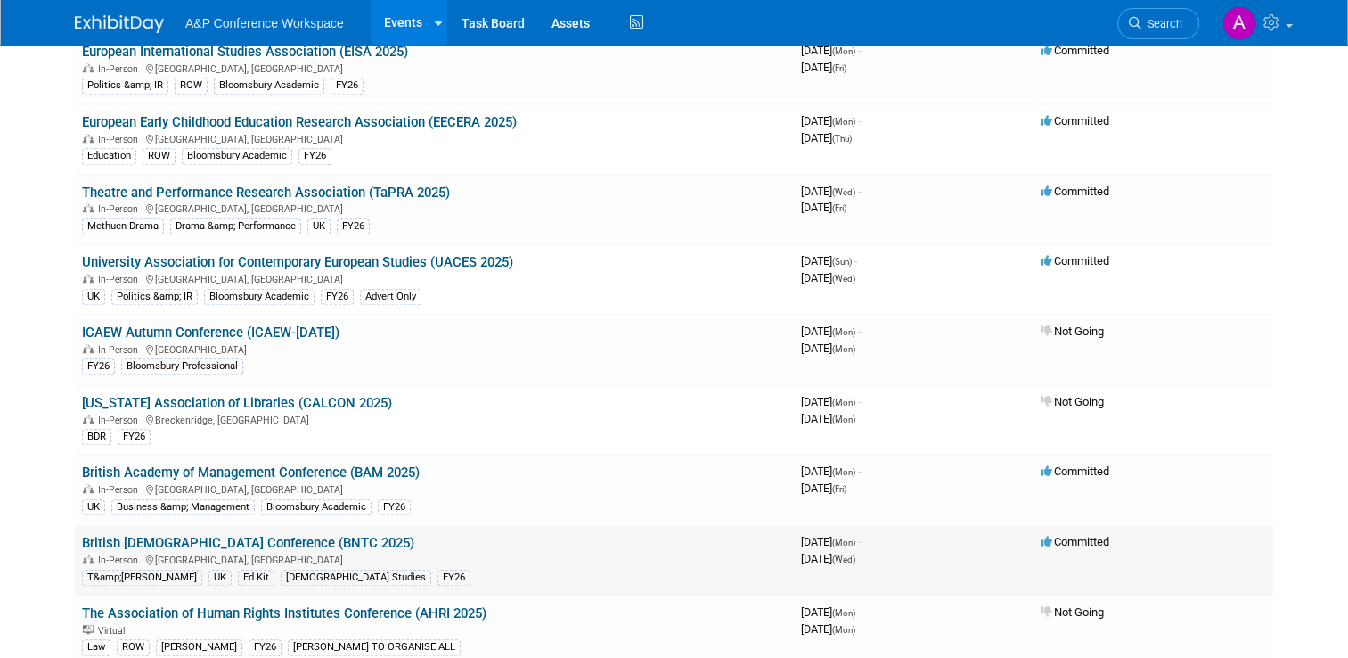
scroll to position [1515, 0]
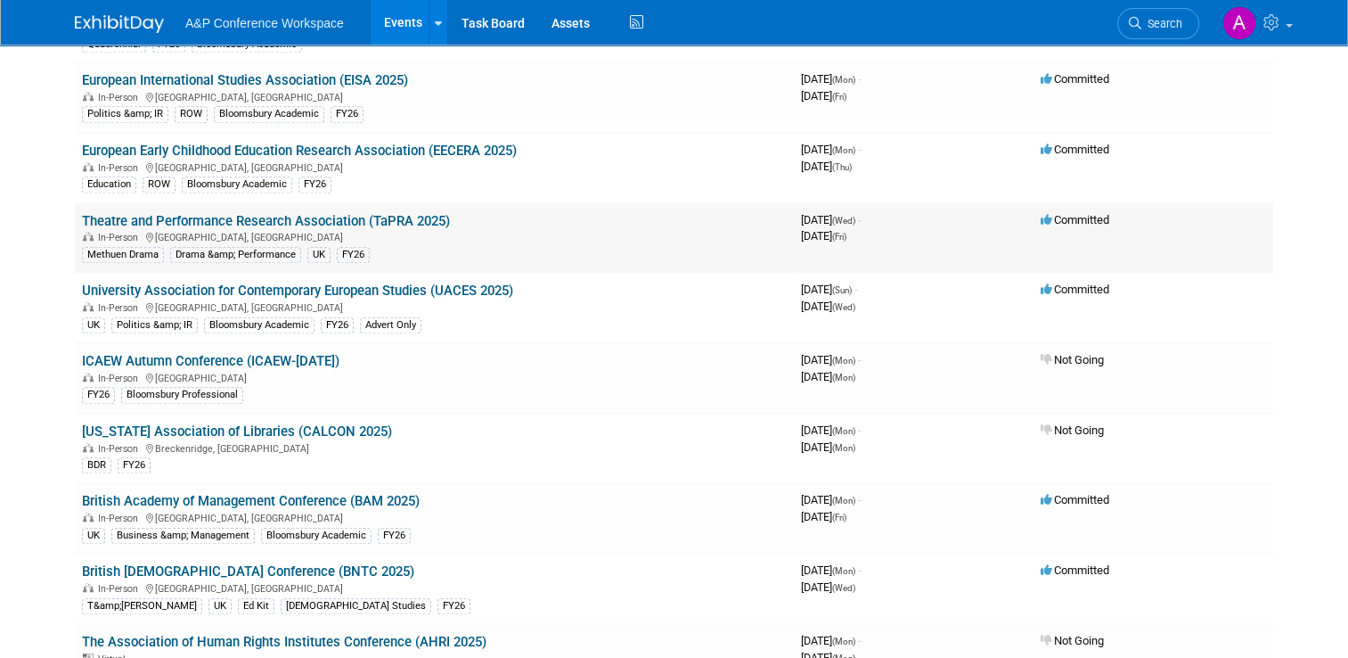
click at [399, 213] on link "Theatre and Performance Research Association (TaPRA 2025)" at bounding box center [266, 221] width 368 height 16
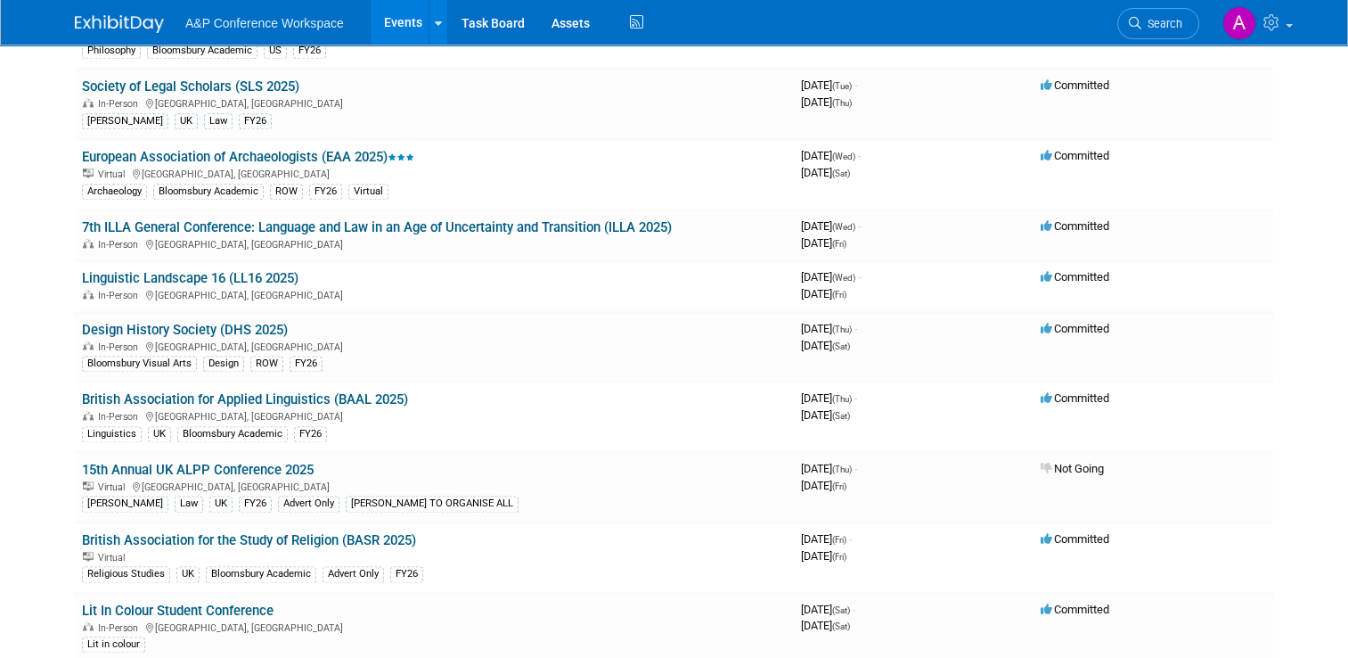
scroll to position [2317, 0]
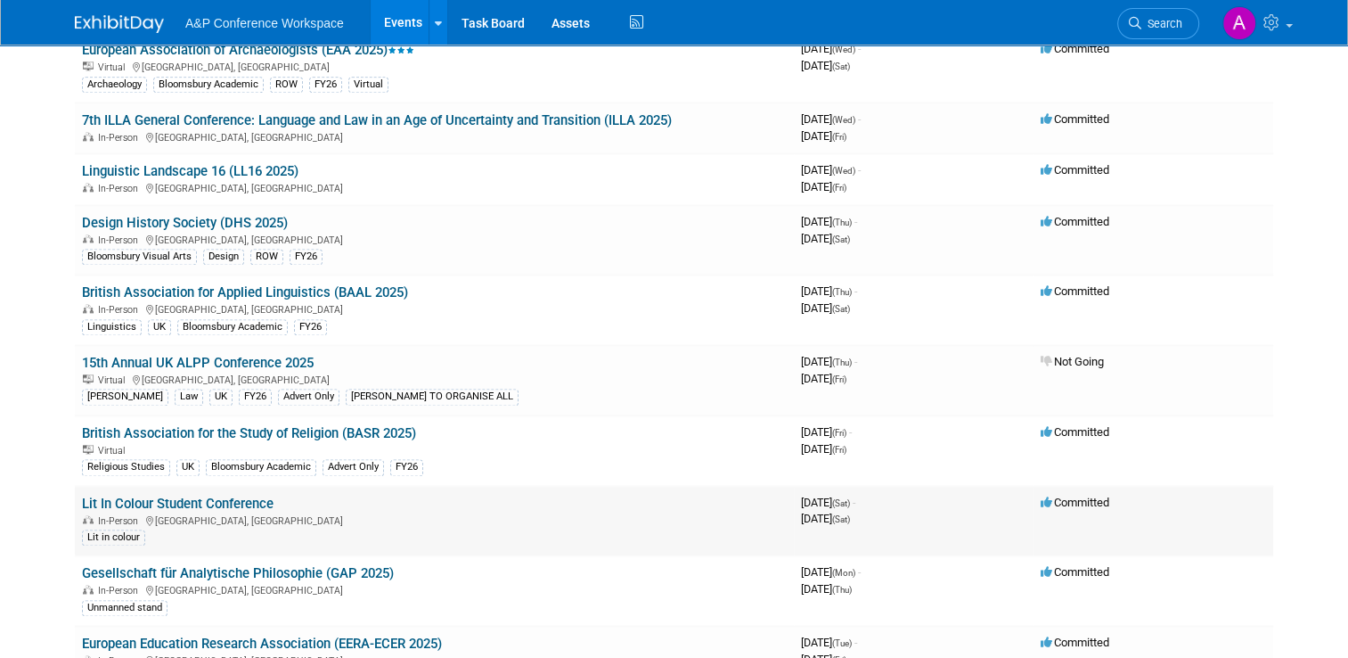
click at [241, 495] on link "Lit In Colour Student Conference" at bounding box center [178, 503] width 192 height 16
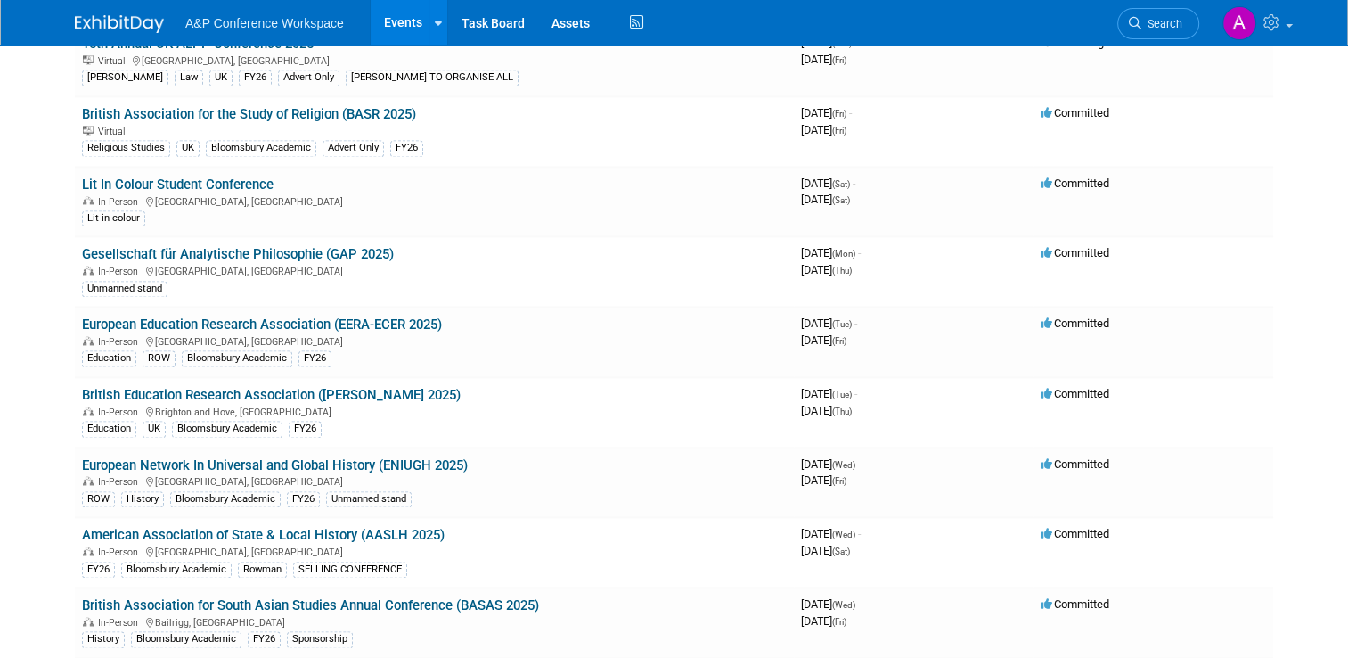
scroll to position [2673, 0]
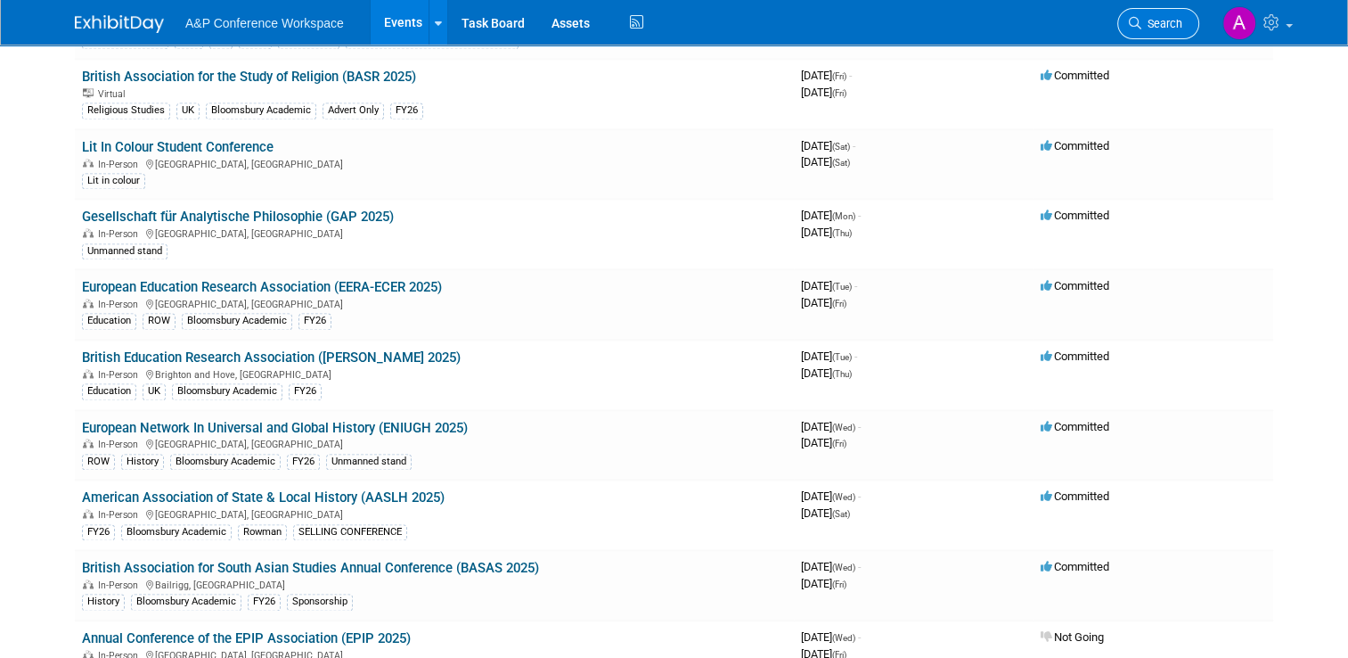
click at [1182, 24] on span "Search" at bounding box center [1161, 23] width 41 height 13
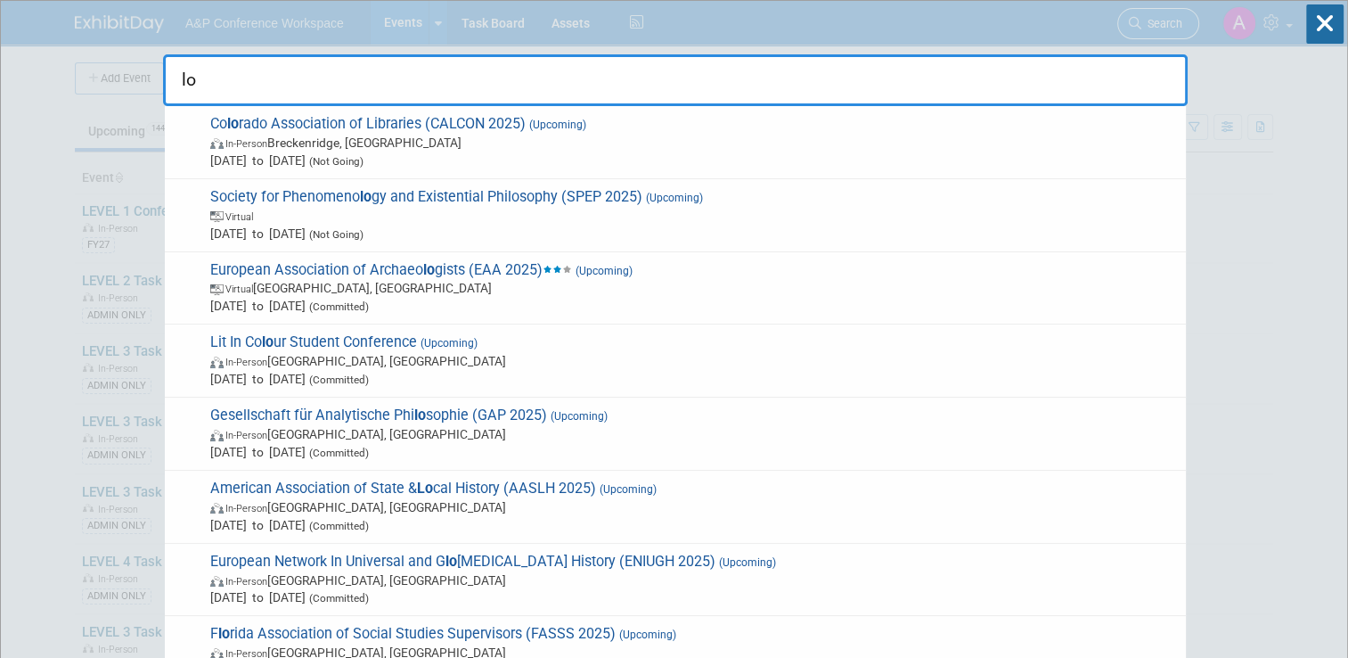
type input "l"
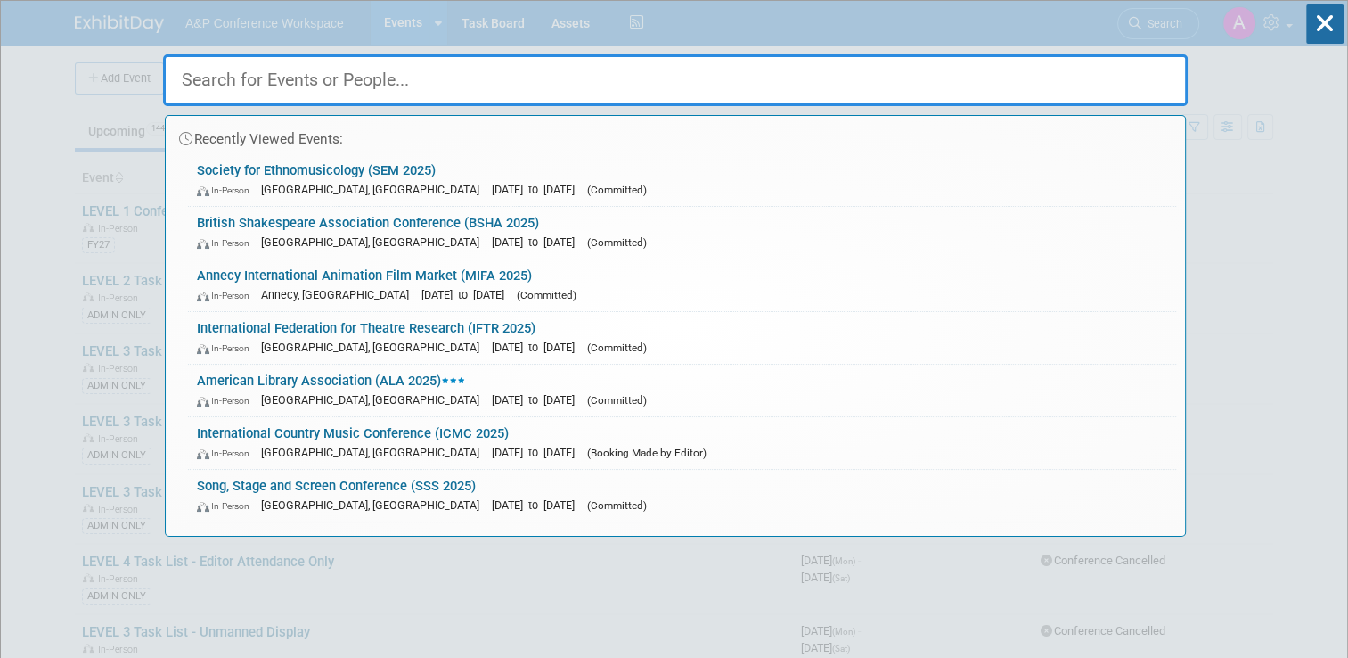
click at [0, 206] on html "A&P Conference Workspace Events Add Event Bulk Upload Events Shareable Event Bo…" at bounding box center [674, 329] width 1348 height 658
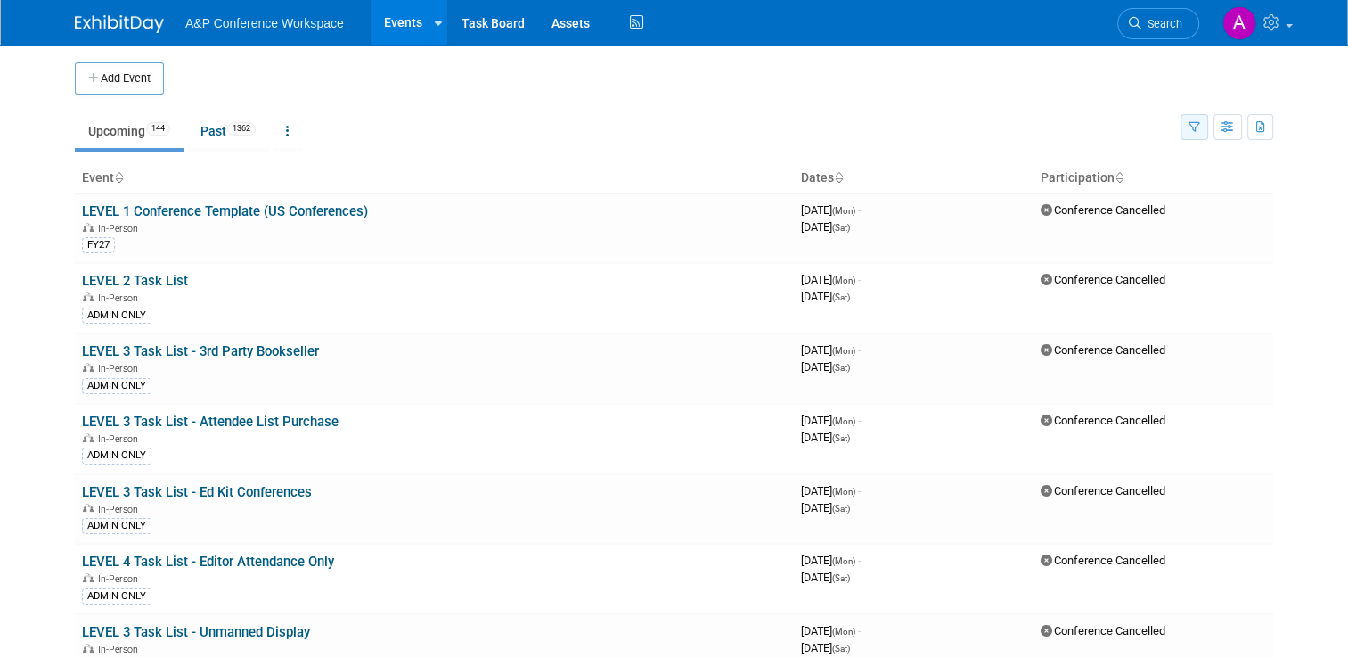
click at [1200, 129] on icon "button" at bounding box center [1195, 128] width 12 height 12
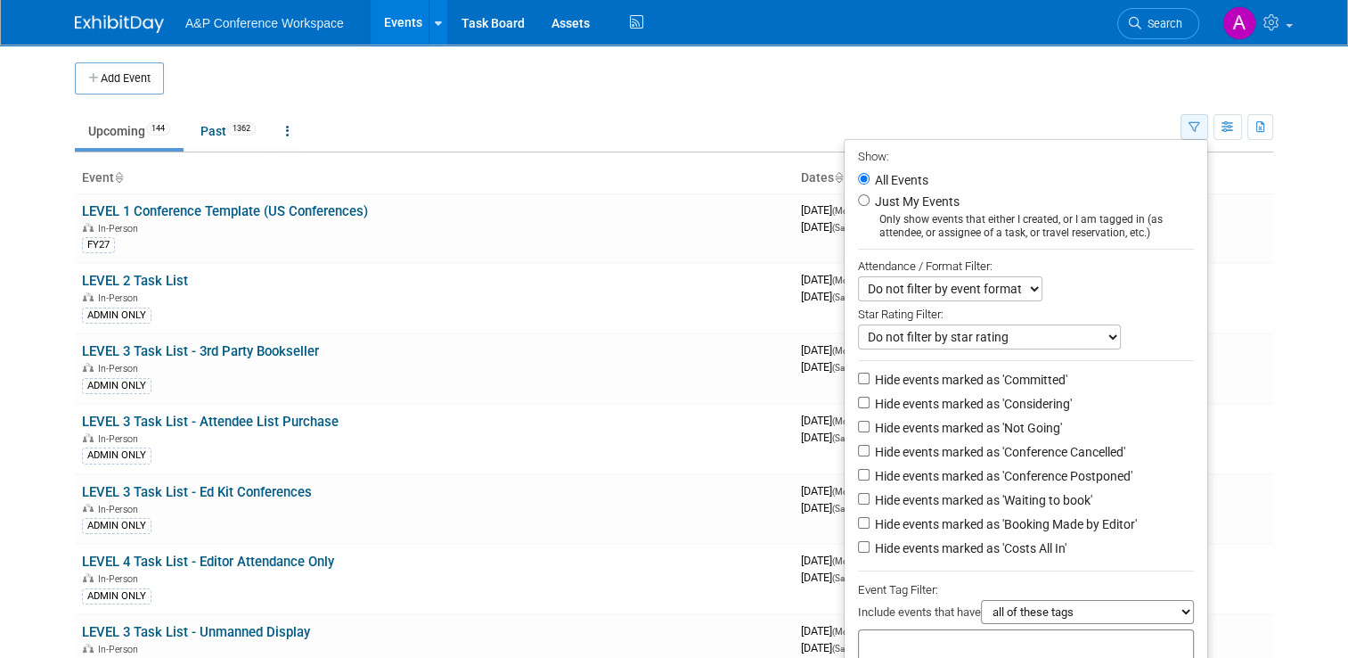
click at [1200, 129] on icon "button" at bounding box center [1195, 128] width 12 height 12
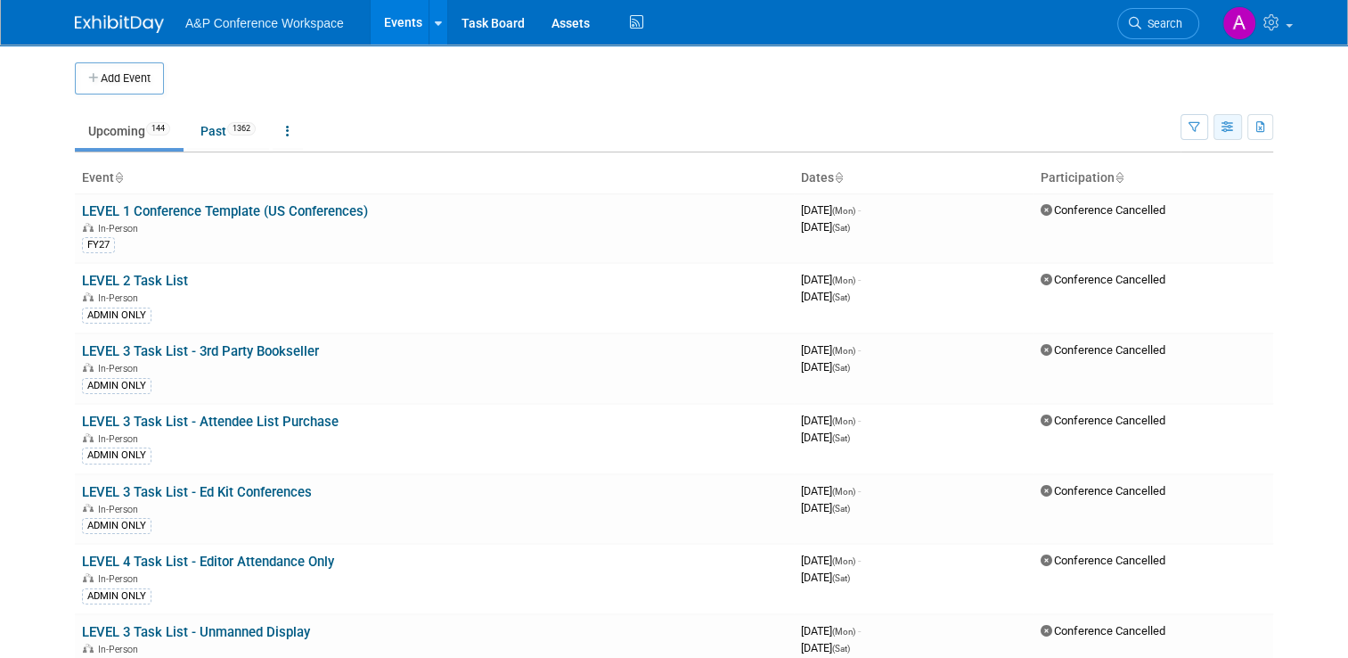
click at [1236, 133] on button "button" at bounding box center [1228, 127] width 29 height 26
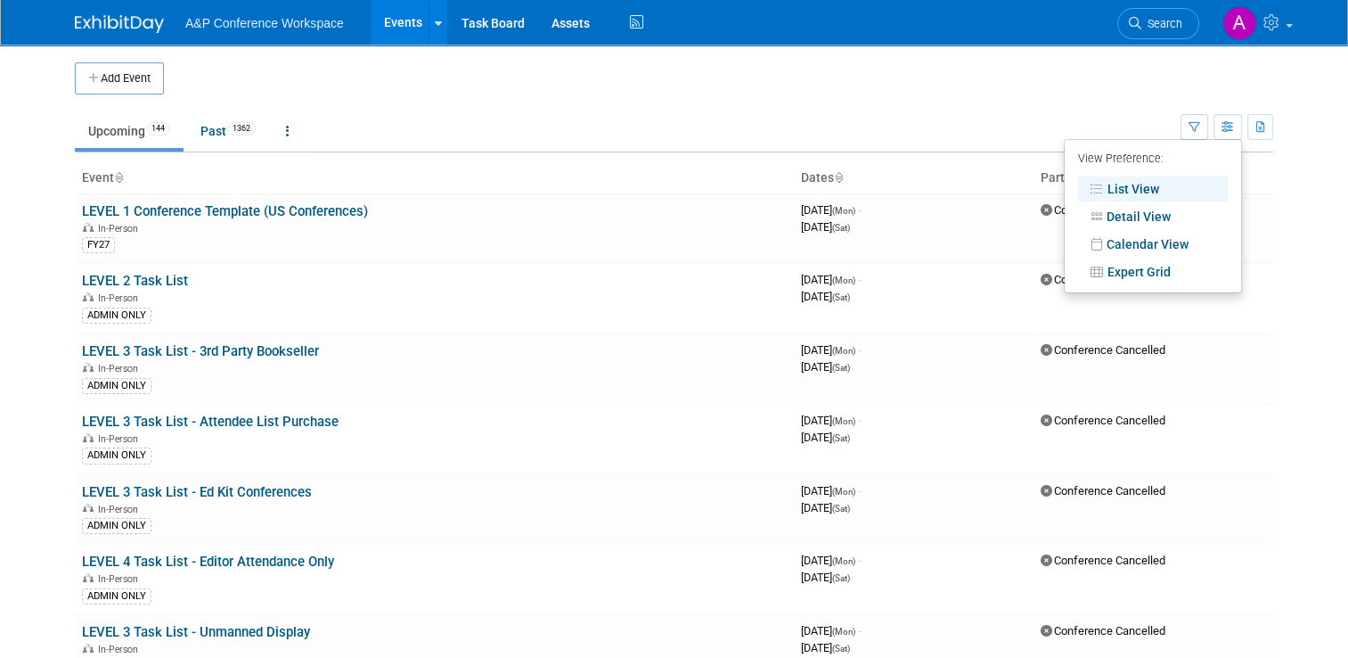
click at [1219, 132] on div "Show: All Events Just My Events Only show events that either I created, or I am…" at bounding box center [1227, 123] width 93 height 58
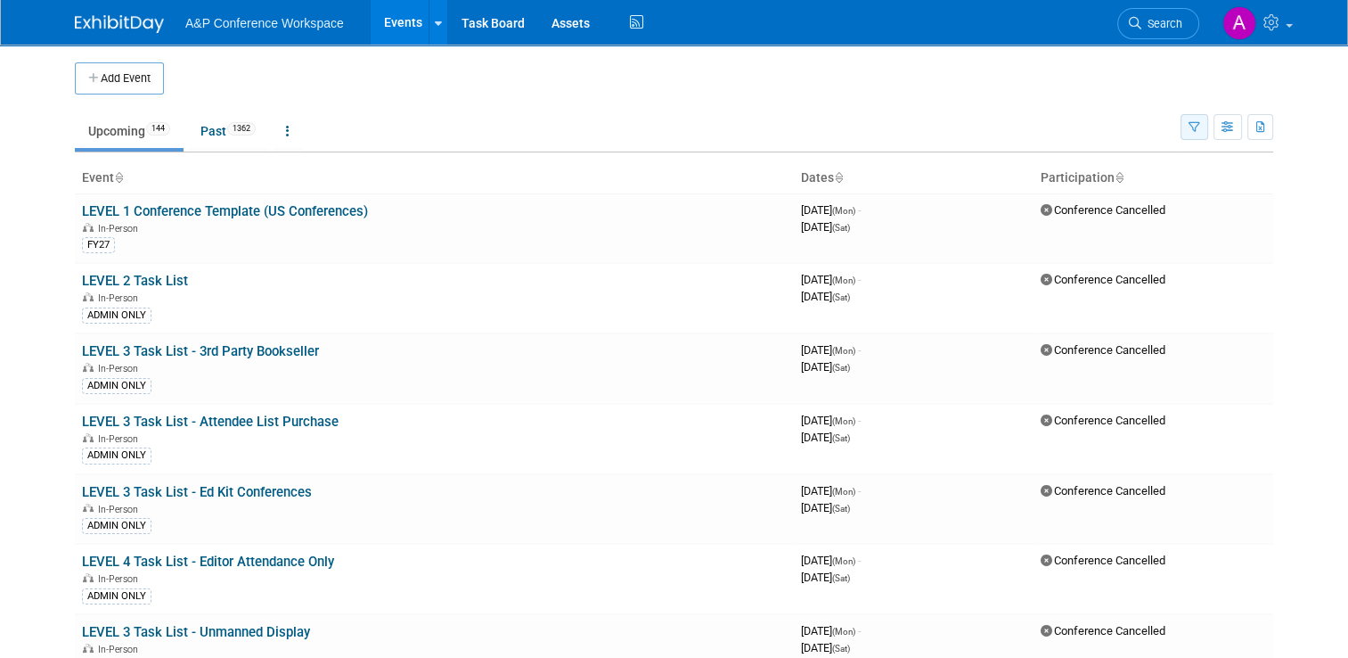
click at [1200, 127] on icon "button" at bounding box center [1195, 128] width 12 height 12
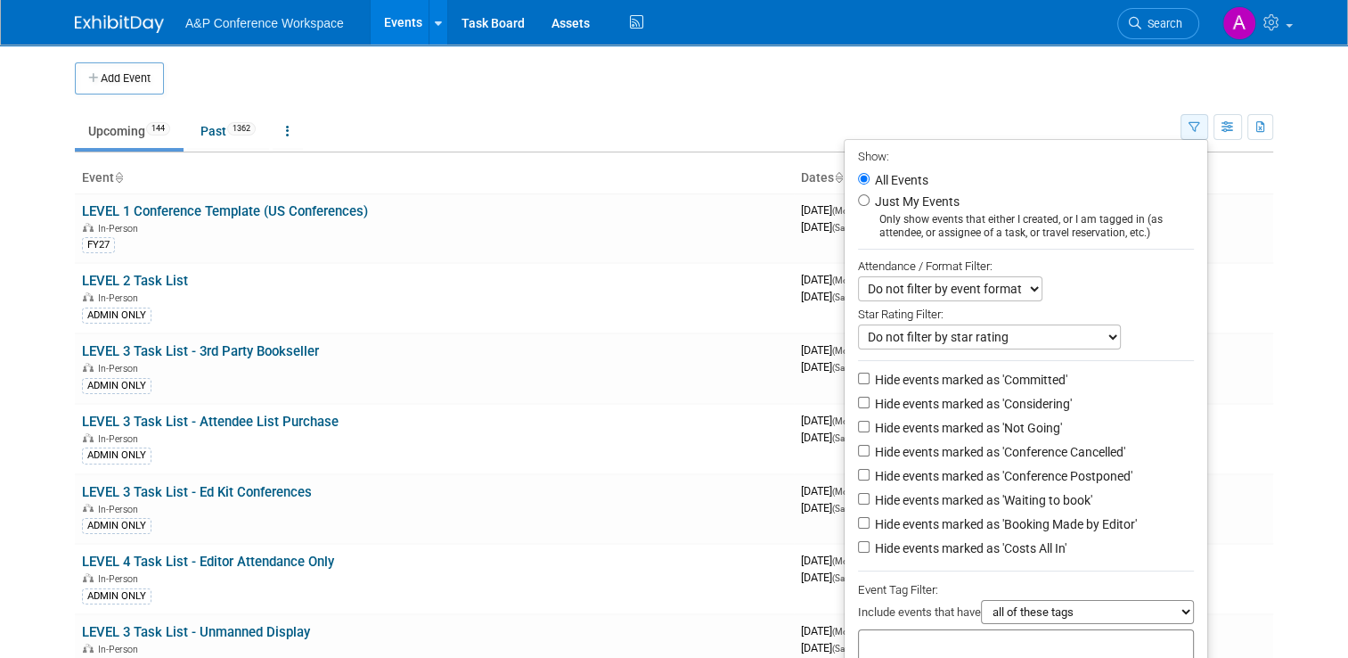
click at [1200, 125] on icon "button" at bounding box center [1195, 128] width 12 height 12
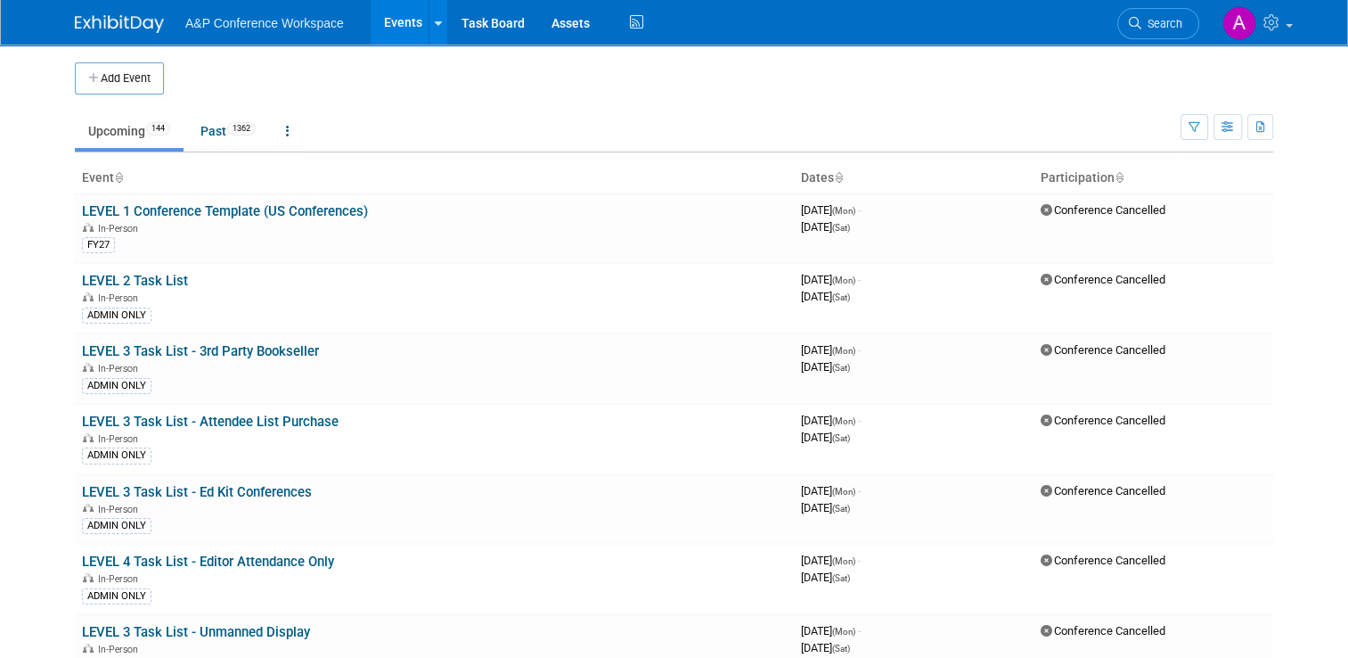
click at [1273, 168] on th "Participation" at bounding box center [1154, 178] width 240 height 30
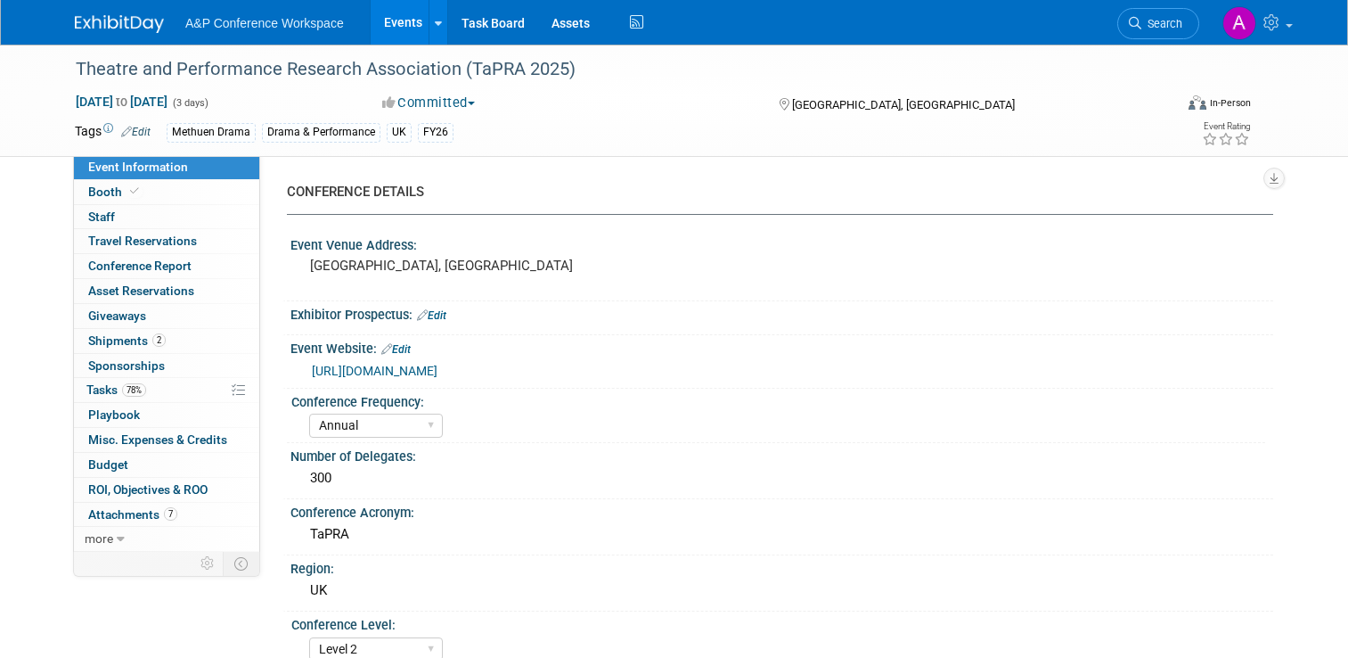
select select "Annual"
select select "Level 2"
select select "In-Person Booth"
select select "Drama & Performance Studies"
select select "Methuen Drama"
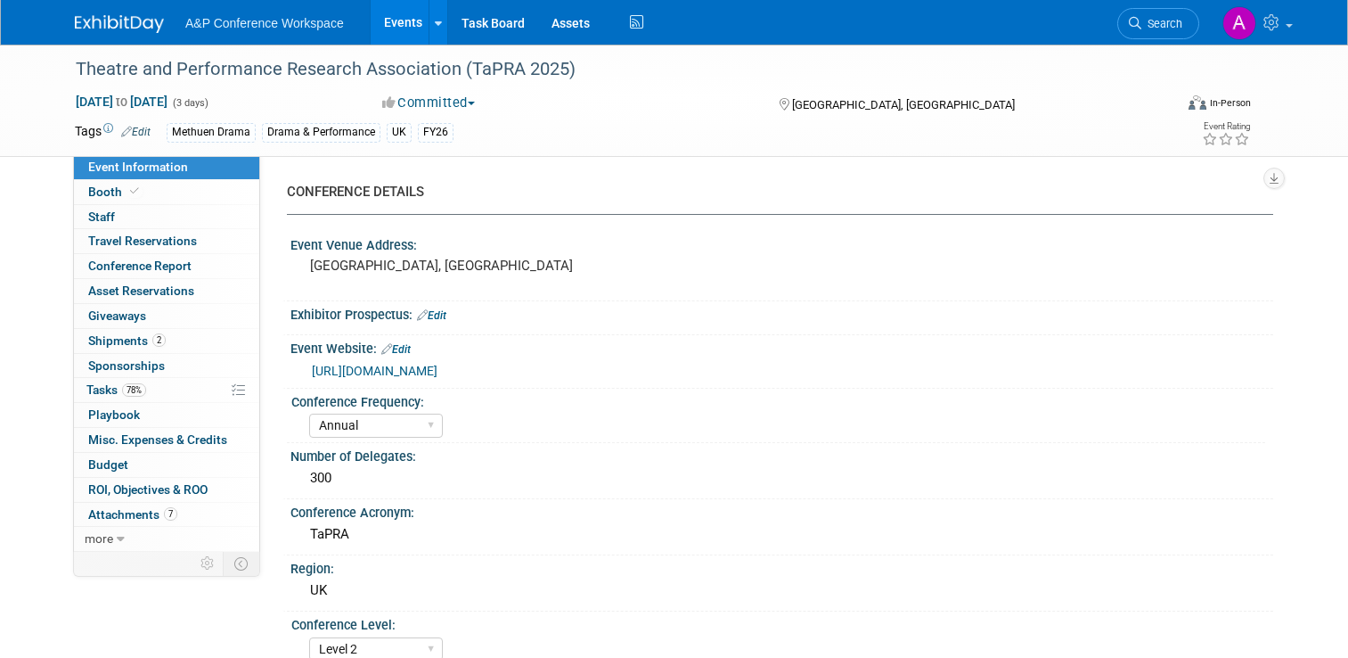
select select "Matt Hambridge"
select select "Vivien Quick"
select select "Jenny Liddiard"
select select "Networking/Commissioning"
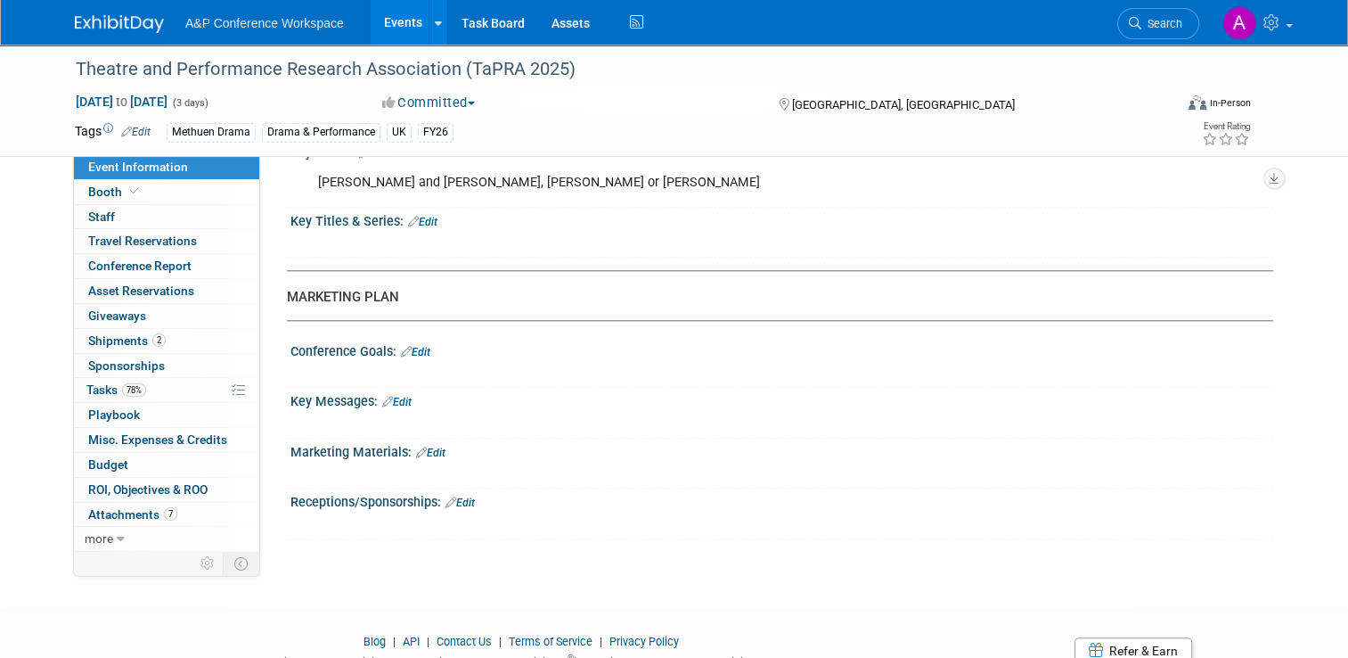
scroll to position [1753, 0]
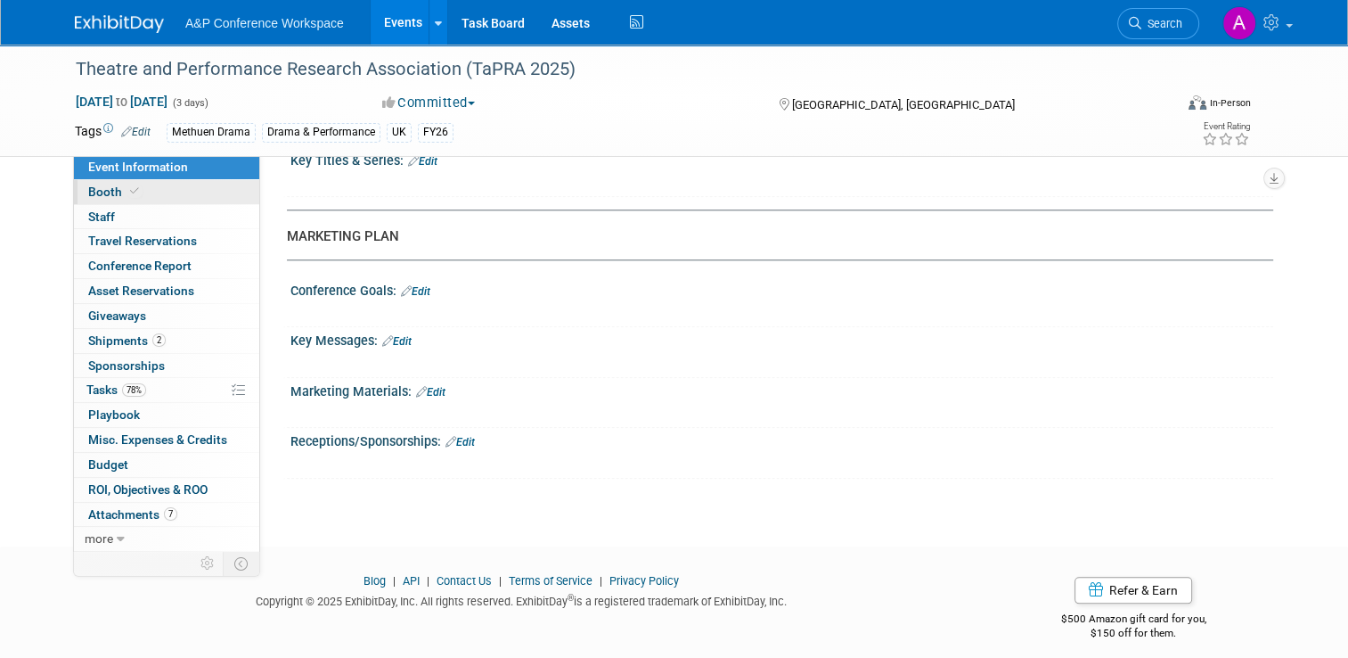
click at [156, 194] on link "Booth" at bounding box center [166, 192] width 185 height 24
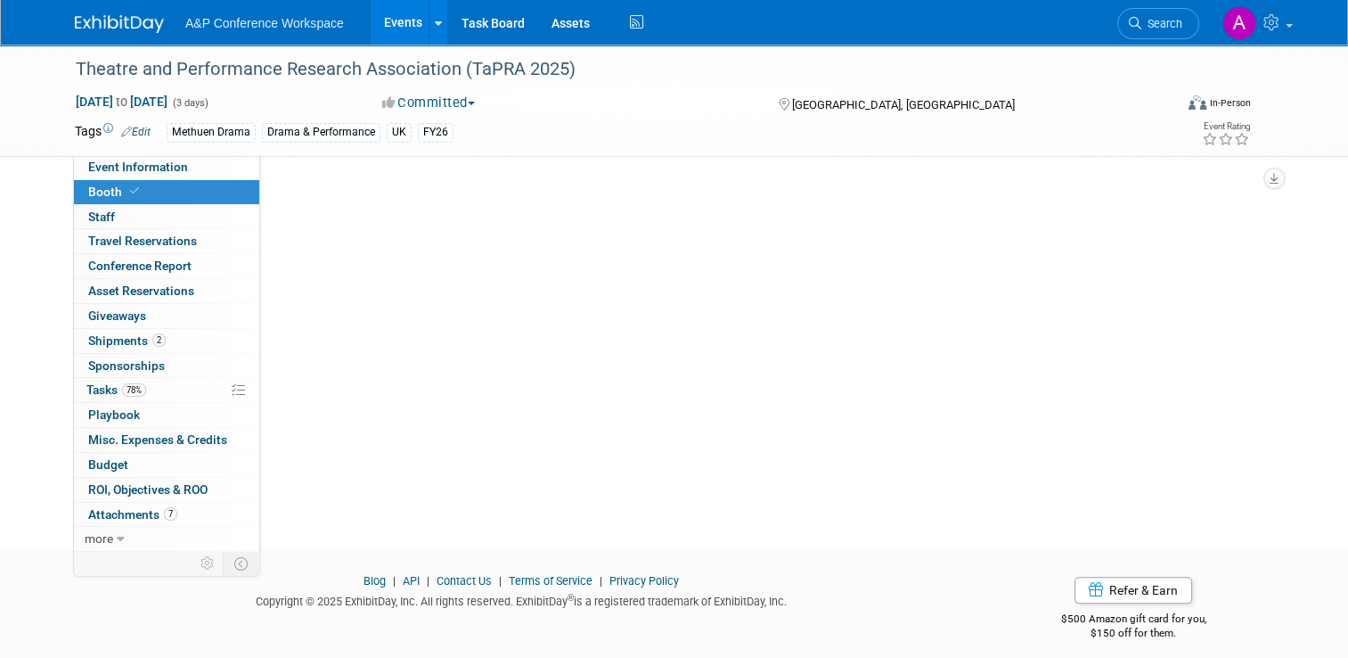
scroll to position [0, 0]
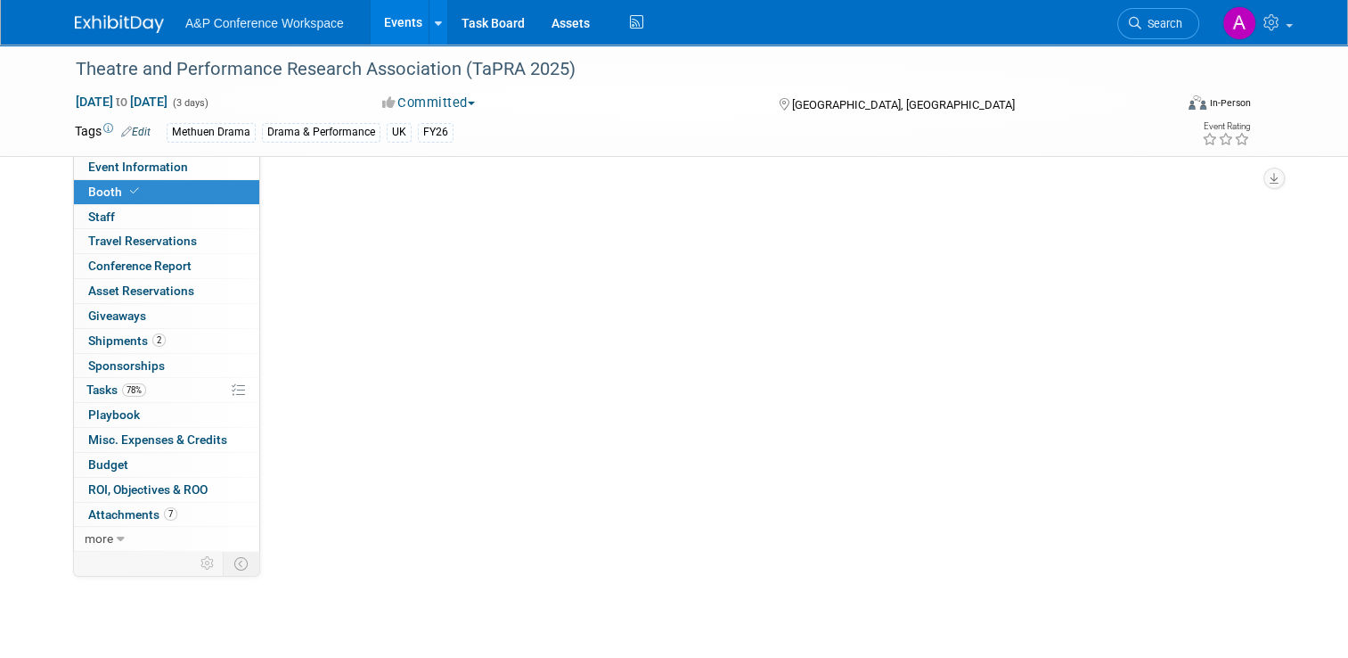
select select "COMD"
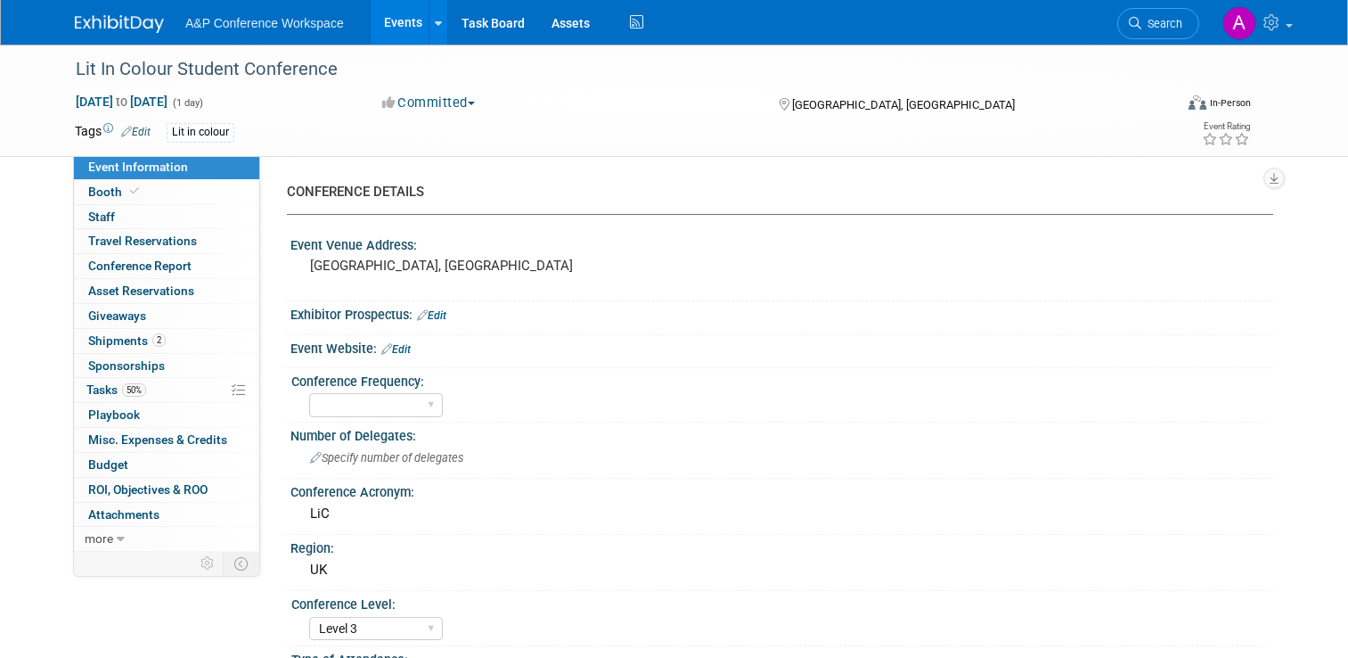
select select "Level 3"
select select "Unmanned Display"
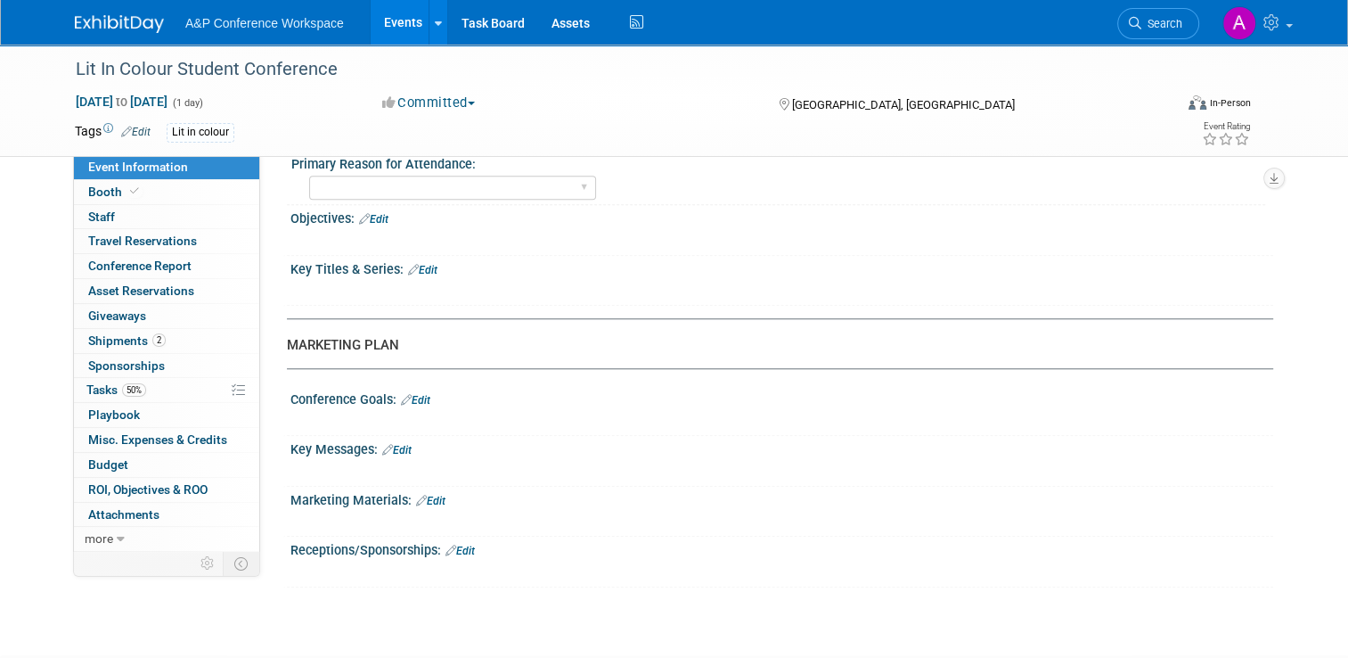
scroll to position [1661, 0]
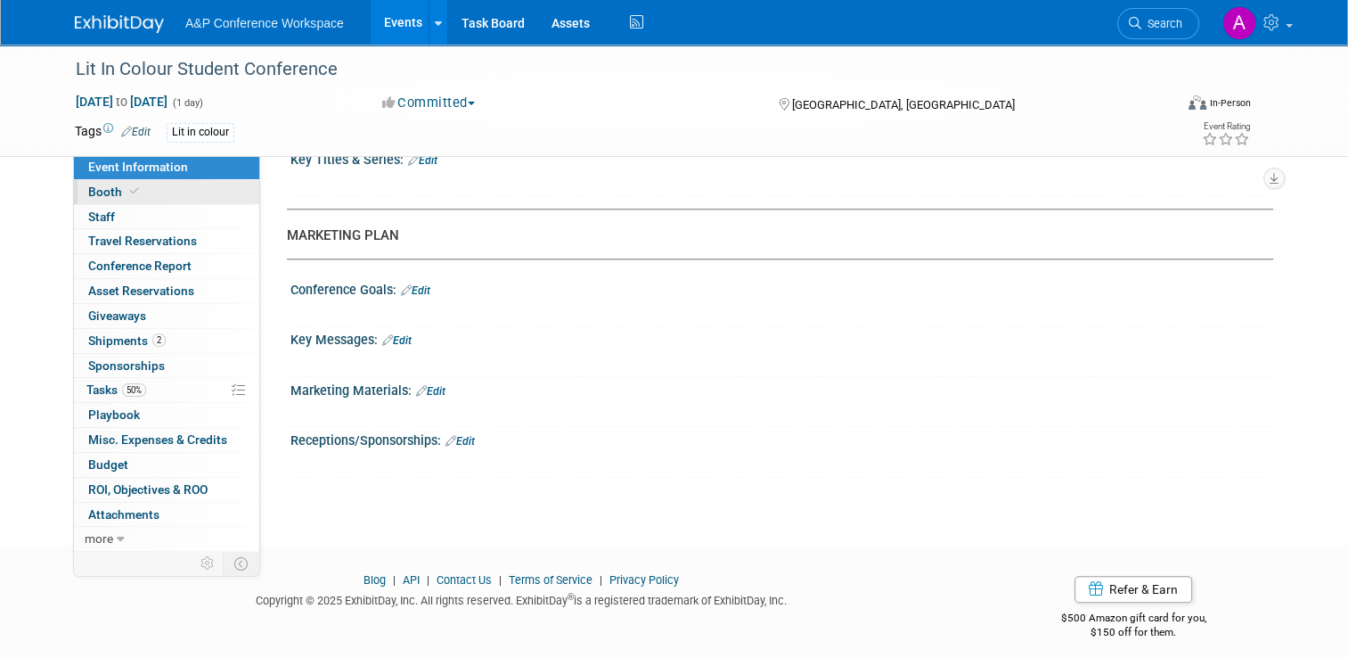
click at [127, 196] on span at bounding box center [135, 190] width 16 height 13
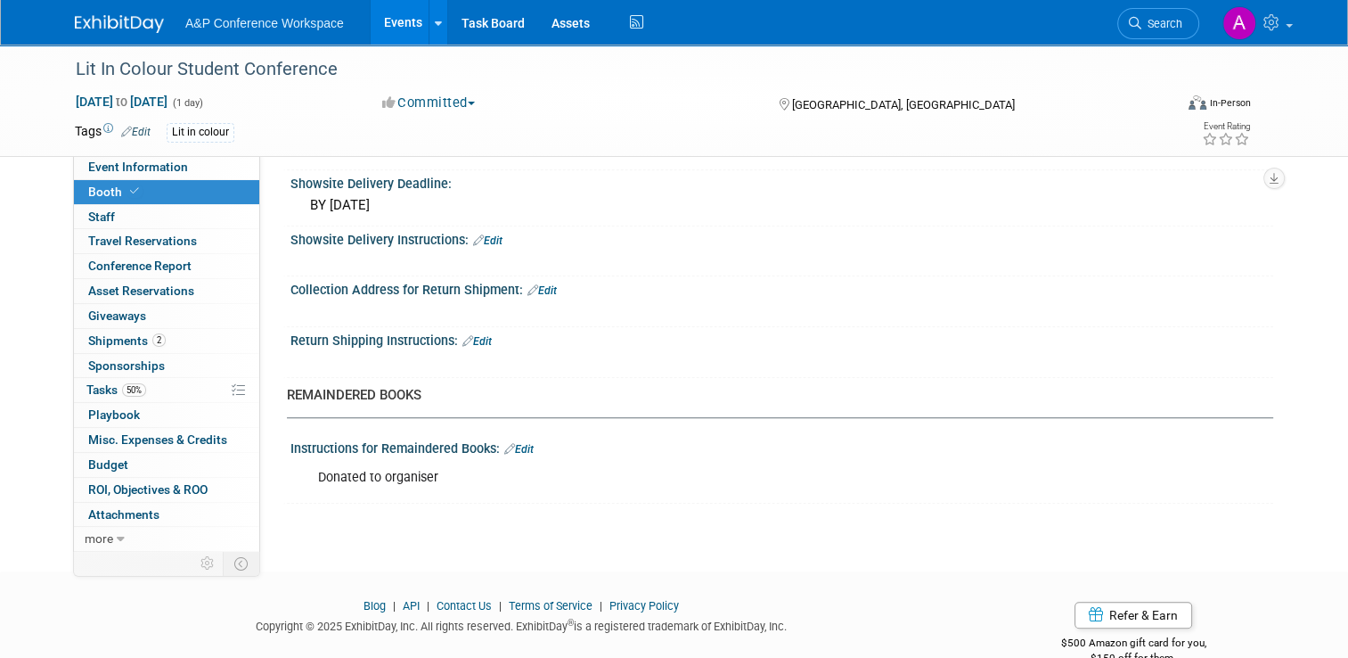
scroll to position [1319, 0]
